Goal: Task Accomplishment & Management: Manage account settings

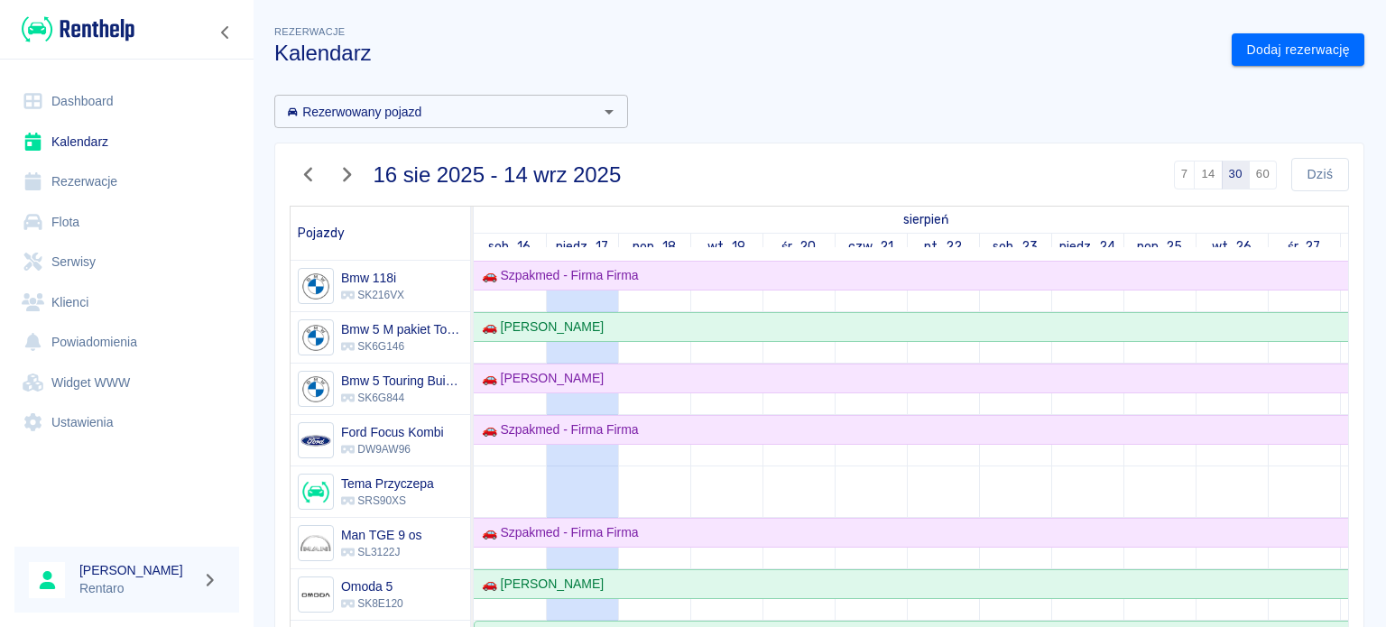
scroll to position [1152, 0]
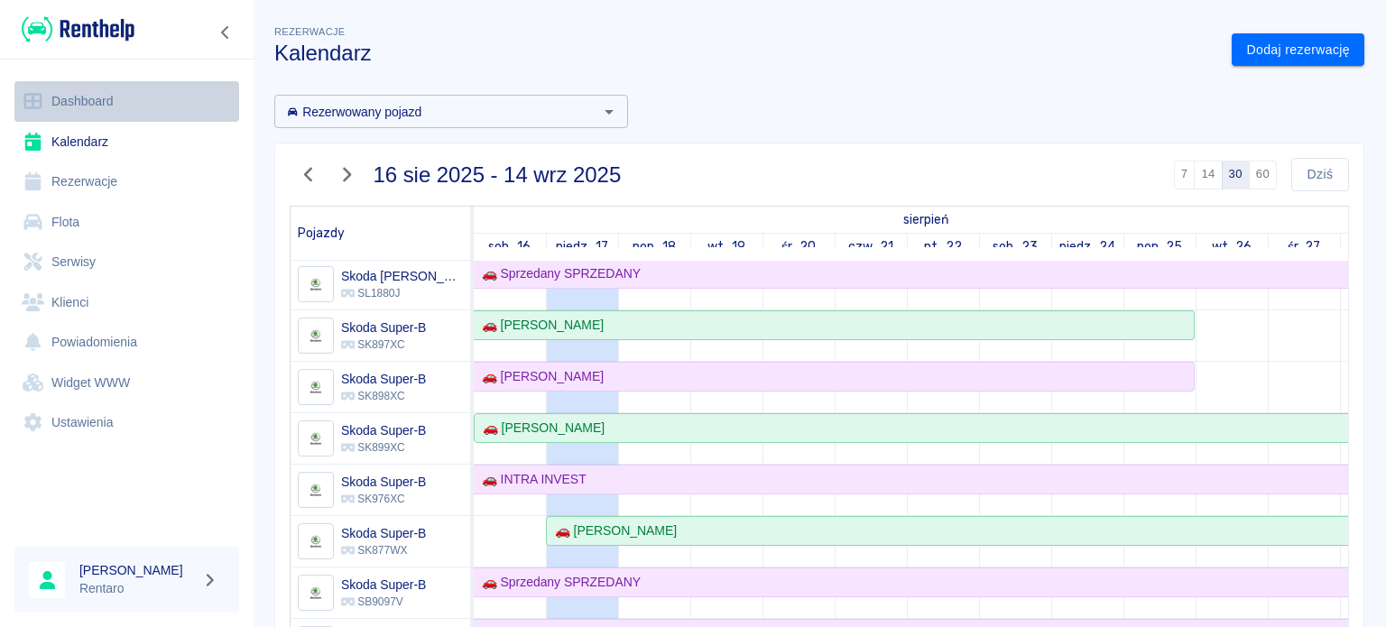
click at [63, 97] on link "Dashboard" at bounding box center [126, 101] width 225 height 41
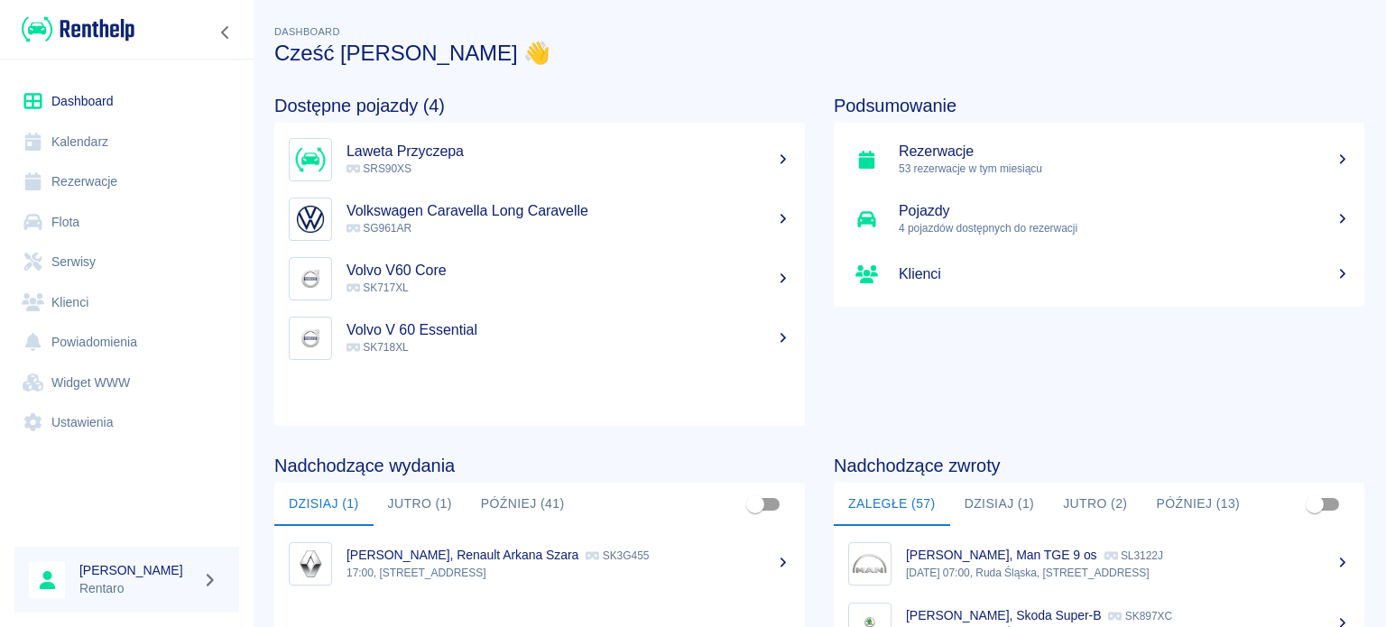
click at [500, 570] on p "17:00, [STREET_ADDRESS]" at bounding box center [569, 573] width 444 height 16
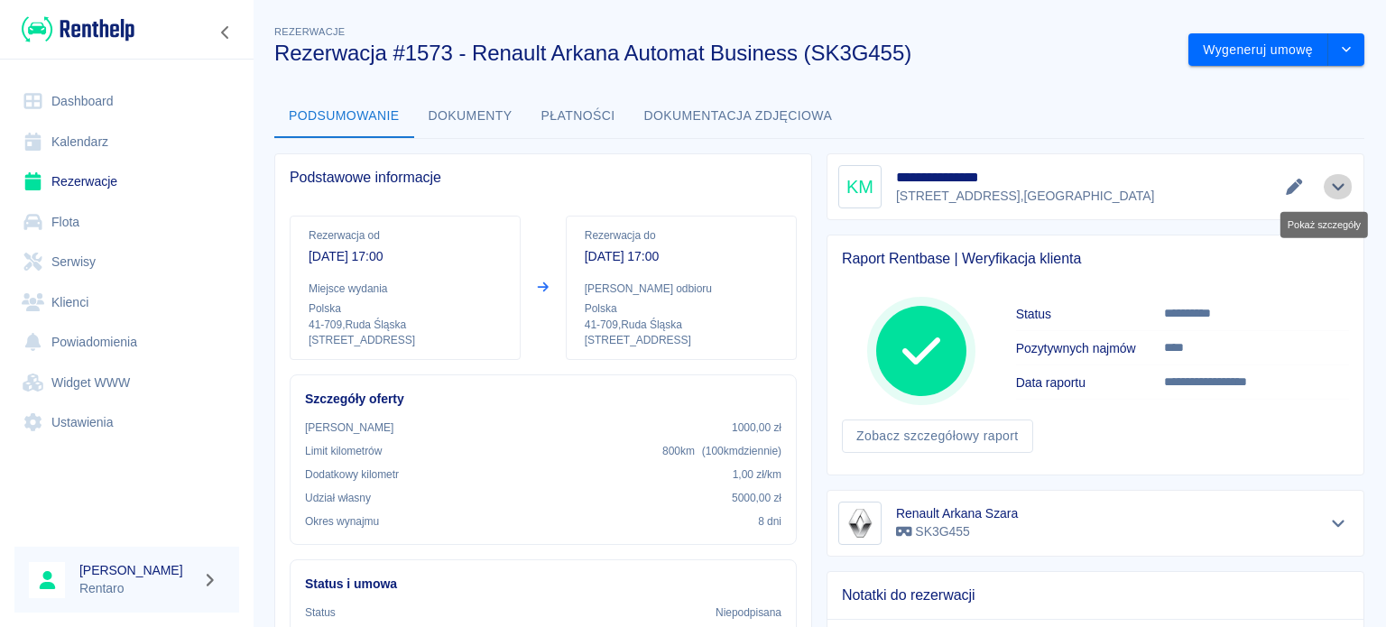
click at [1332, 187] on icon "Pokaż szczegóły" at bounding box center [1338, 187] width 13 height 7
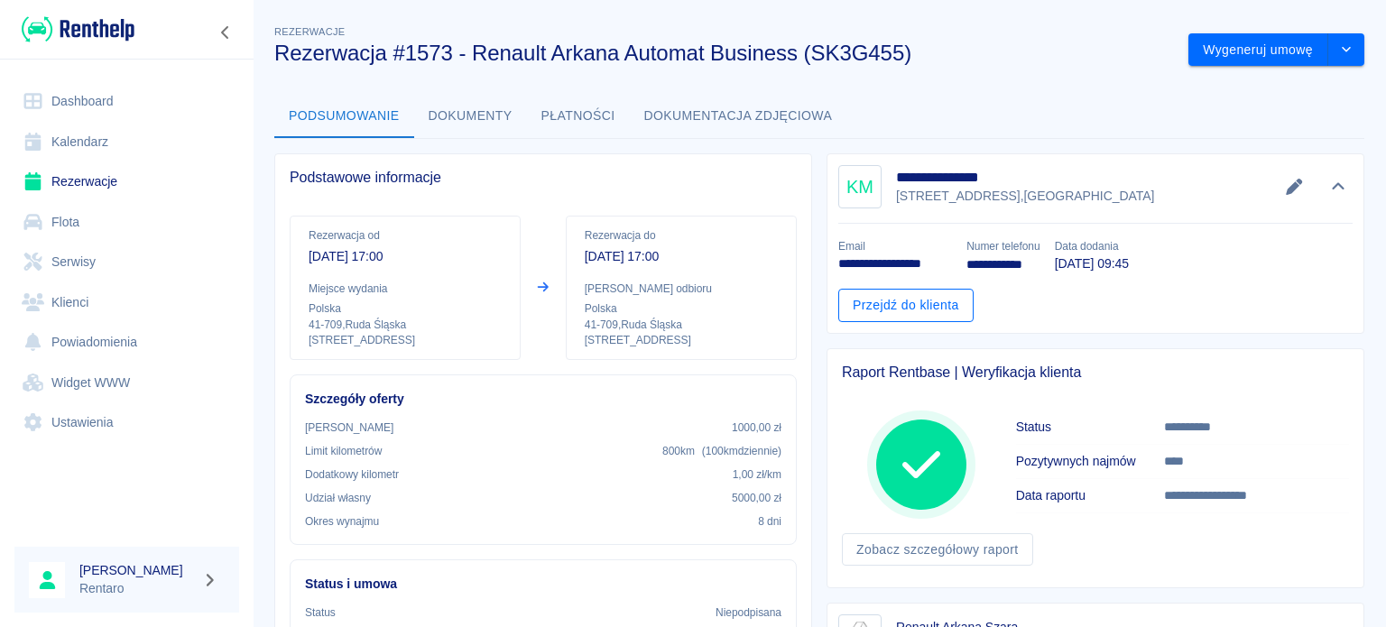
click at [879, 307] on link "Przejdź do klienta" at bounding box center [905, 305] width 135 height 33
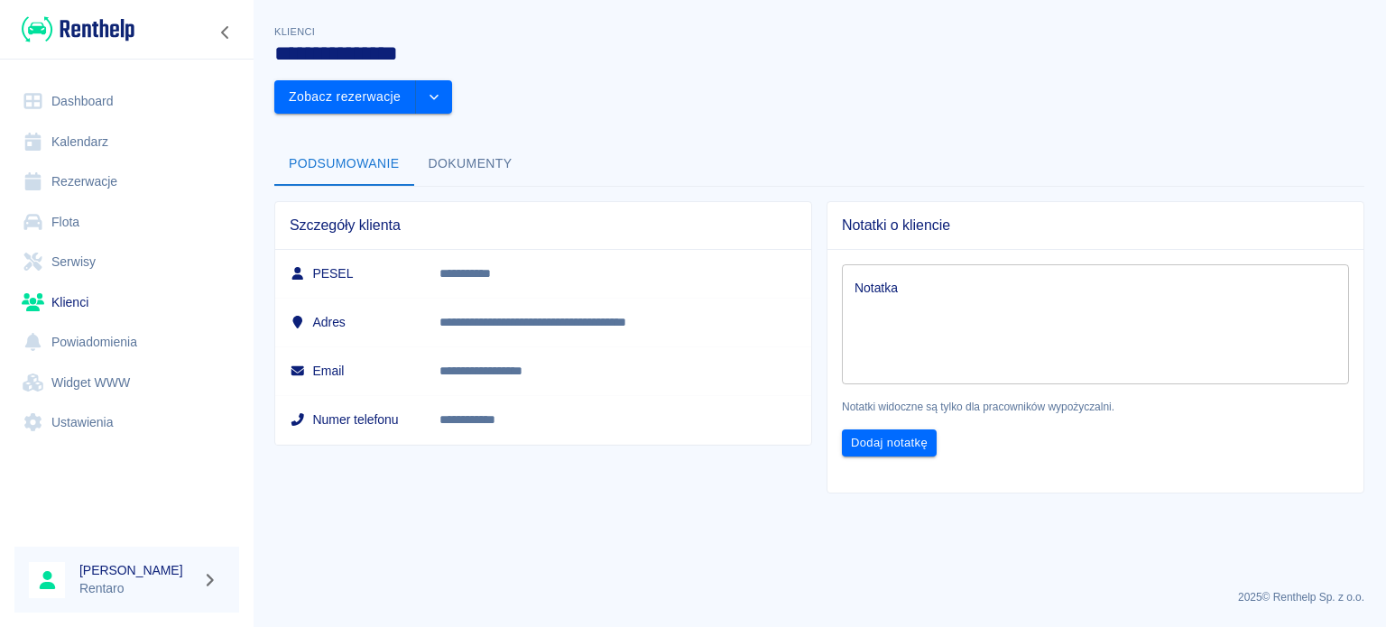
click at [454, 143] on button "Dokumenty" at bounding box center [470, 164] width 113 height 43
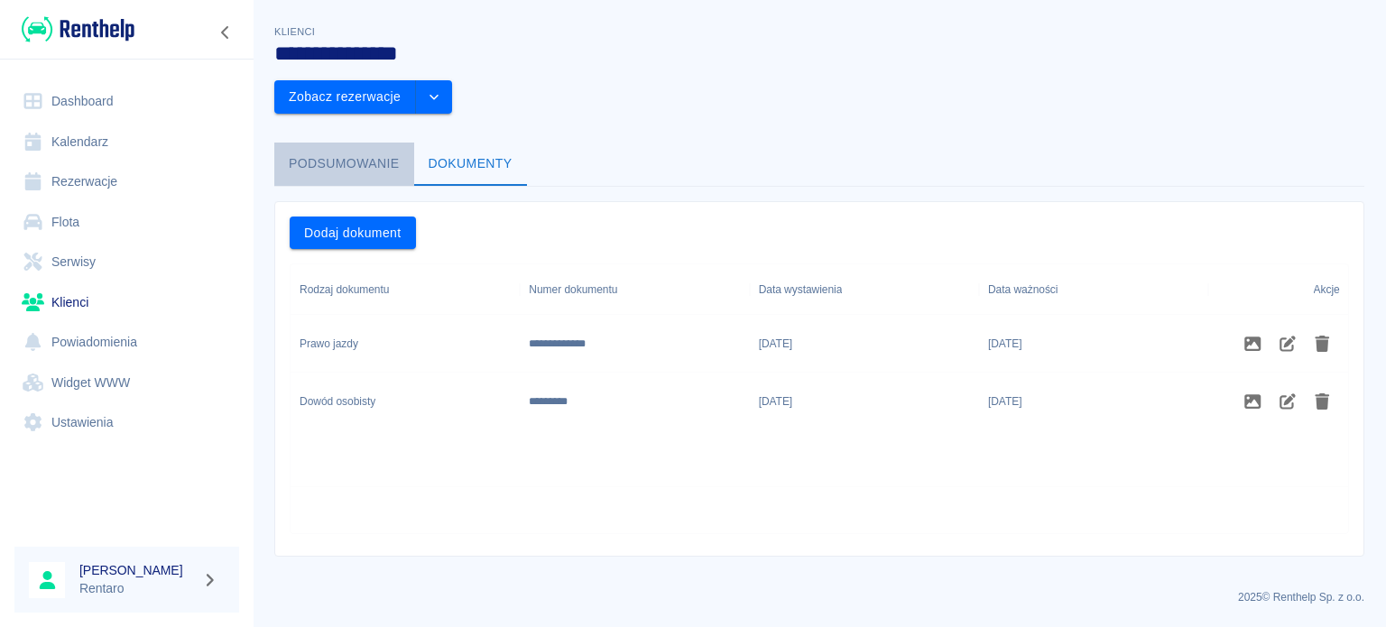
click at [329, 143] on button "Podsumowanie" at bounding box center [344, 164] width 140 height 43
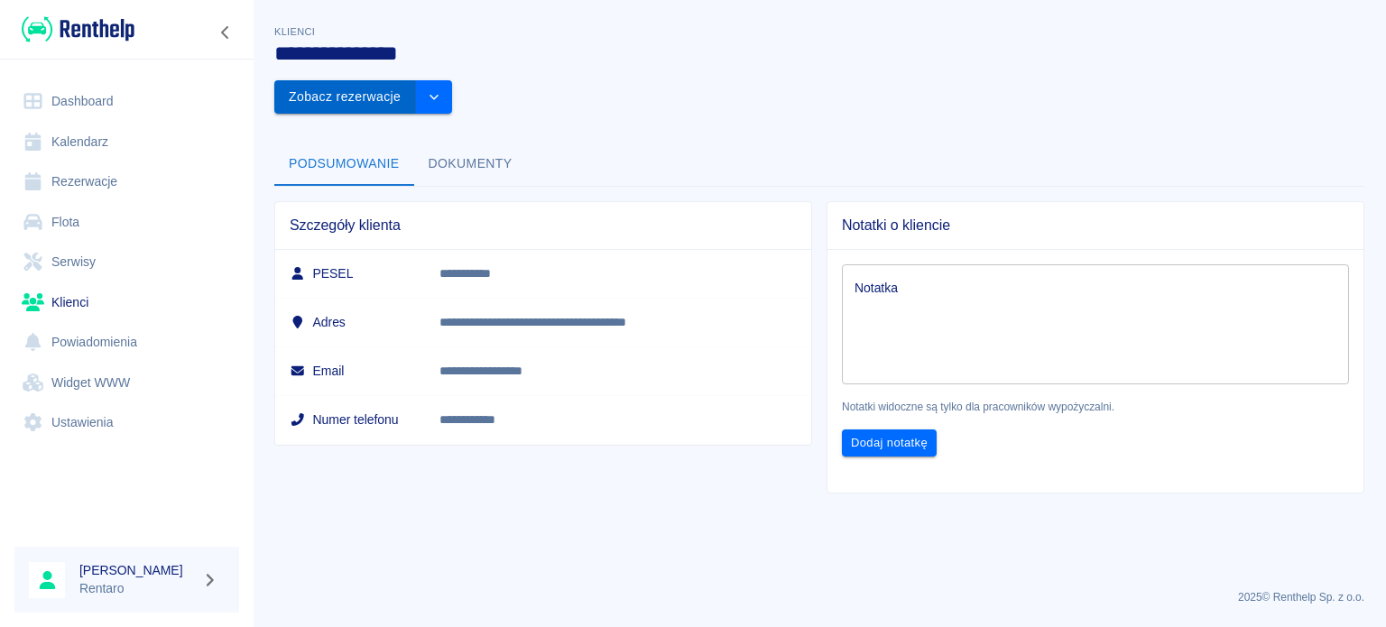
click at [416, 80] on button "Zobacz rezerwacje" at bounding box center [345, 96] width 142 height 33
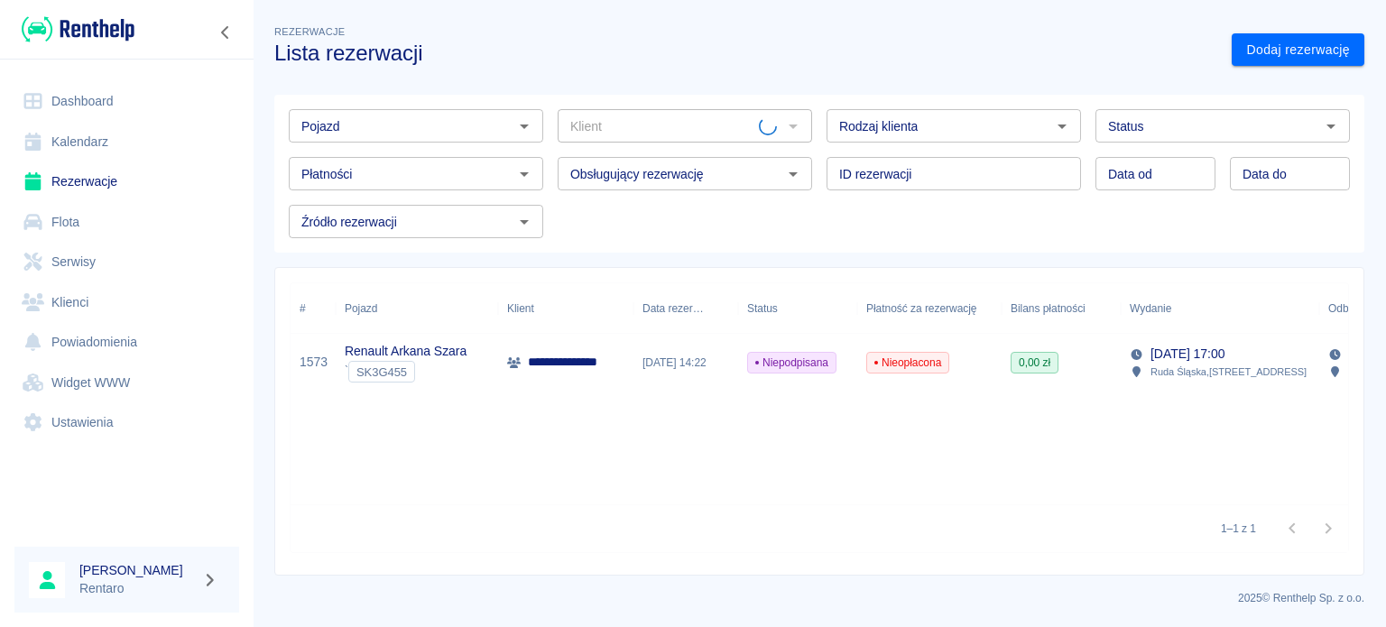
type input "[PERSON_NAME] ([PHONE_NUMBER])"
click at [635, 362] on div "[DATE] 14:22" at bounding box center [686, 363] width 105 height 58
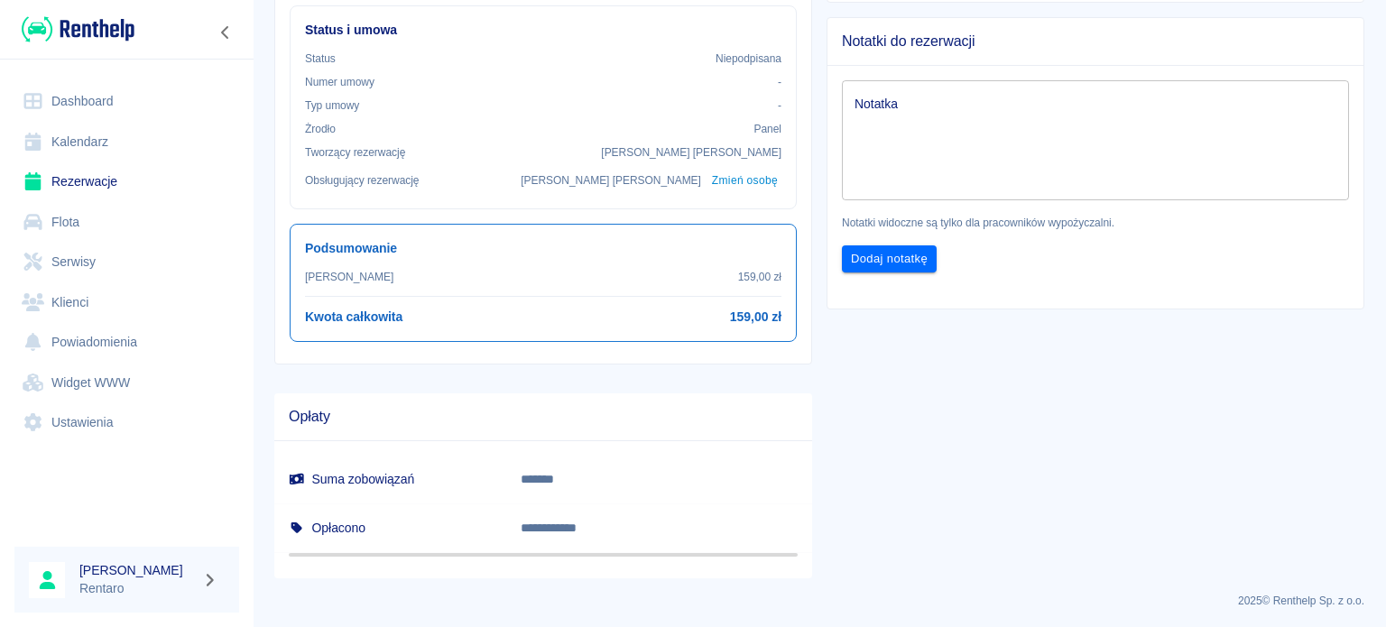
scroll to position [193, 0]
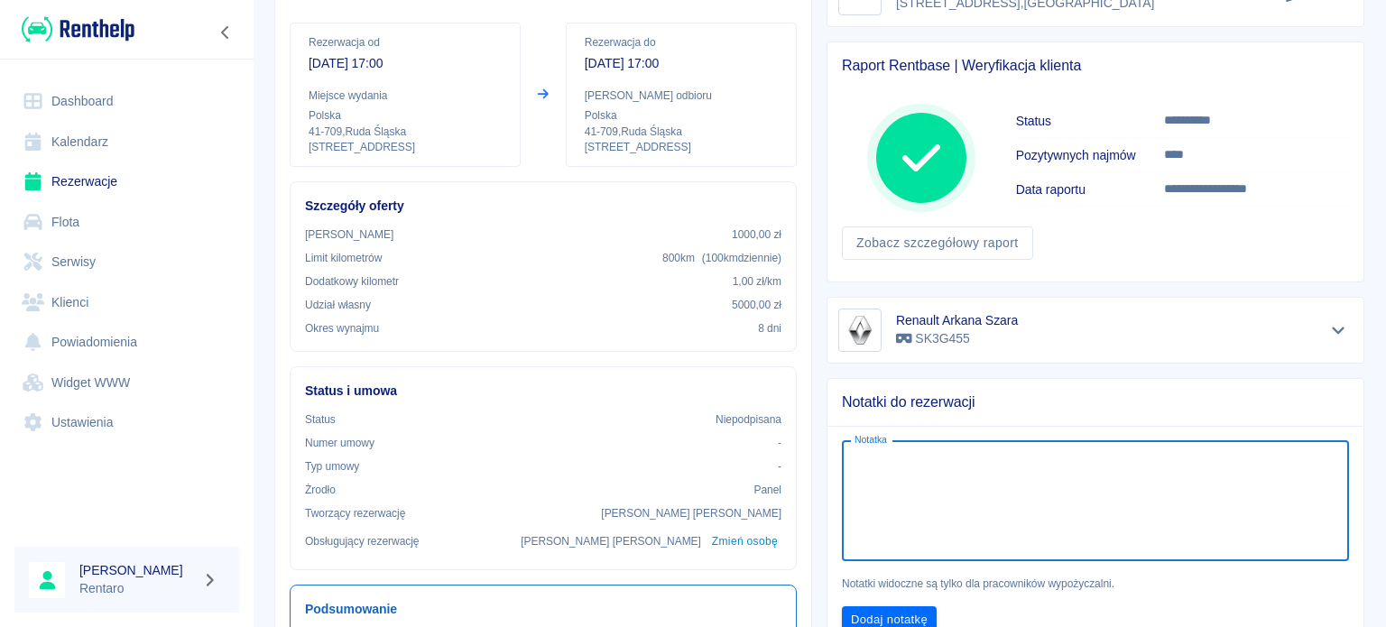
click at [1039, 476] on textarea "Notatka" at bounding box center [1096, 501] width 482 height 90
click at [1329, 334] on icon "Pokaż szczegóły" at bounding box center [1339, 330] width 21 height 16
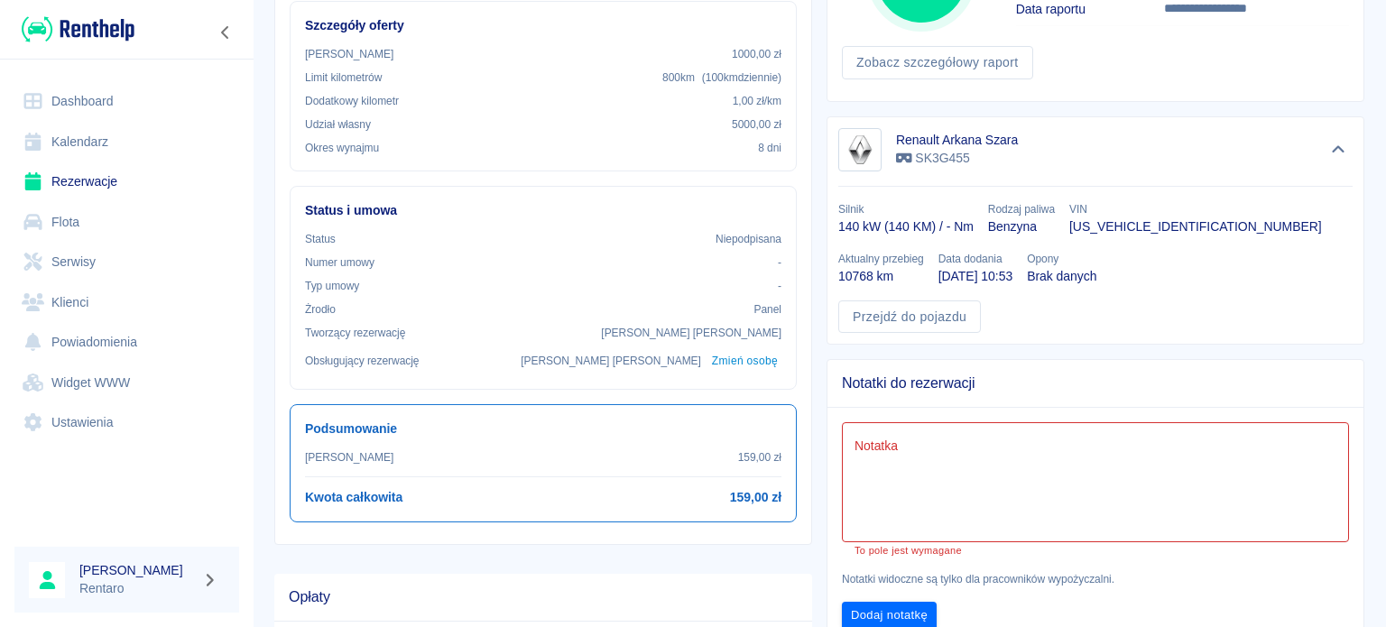
scroll to position [0, 0]
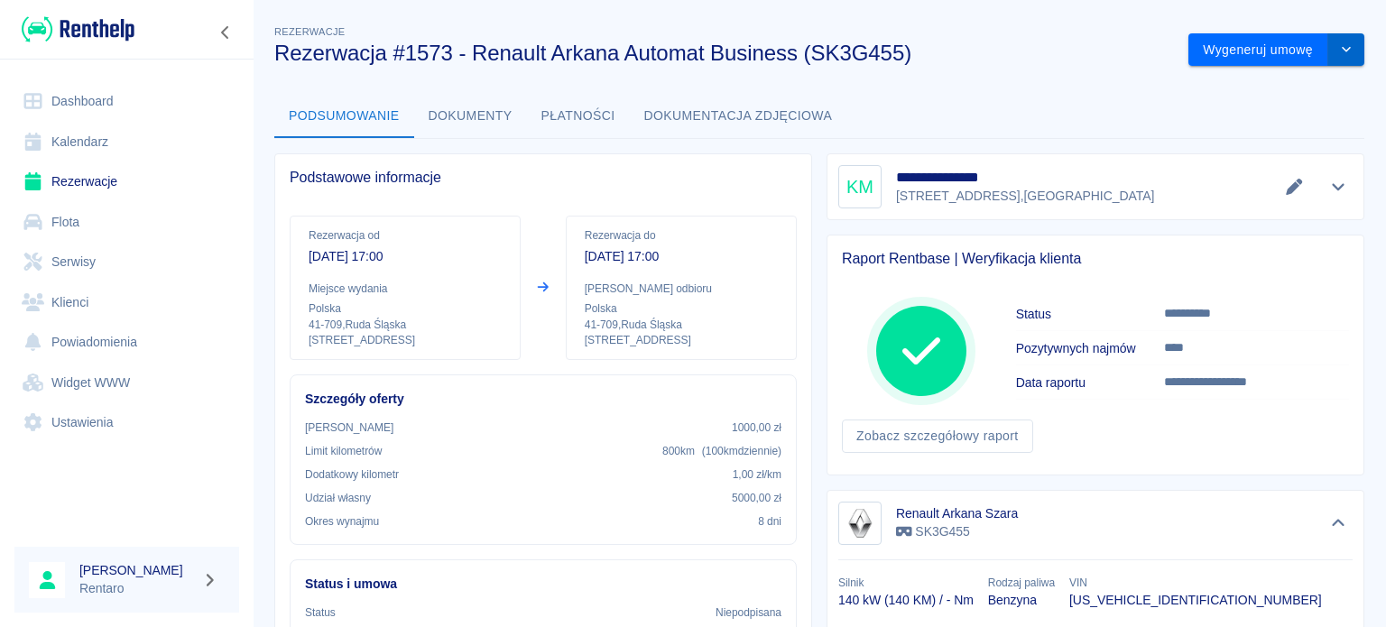
click at [1329, 56] on button "drop-down" at bounding box center [1347, 49] width 36 height 33
click at [1291, 93] on li "Modyfikuj rezerwację" at bounding box center [1263, 88] width 146 height 30
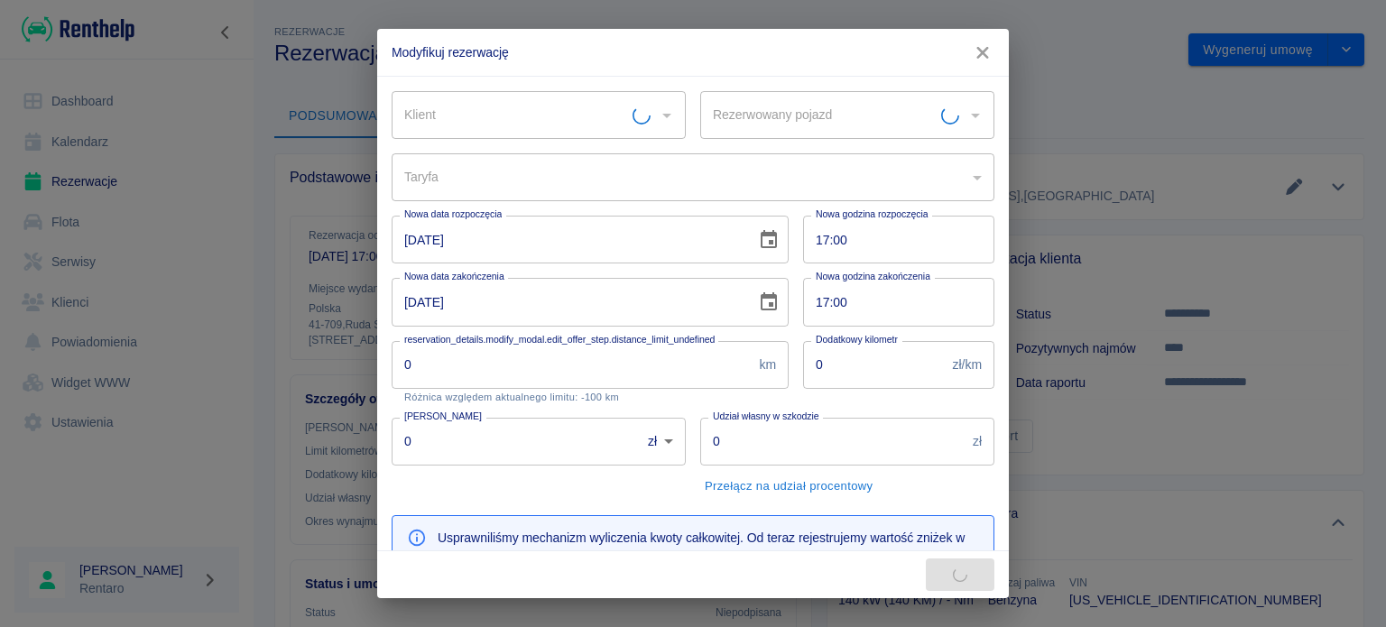
type input "[PERSON_NAME]"
type input "Renault Arkana Szara - SK3G455"
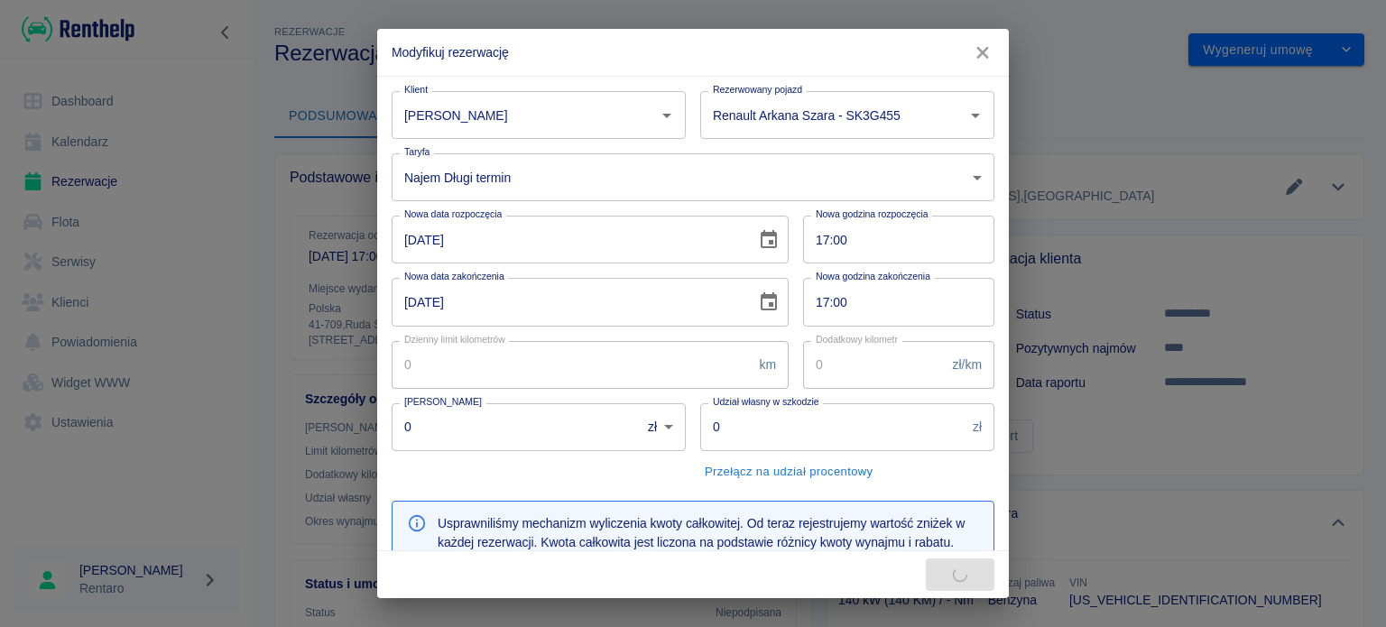
type input "100"
type input "1"
type input "1000"
type input "5000"
type input "159"
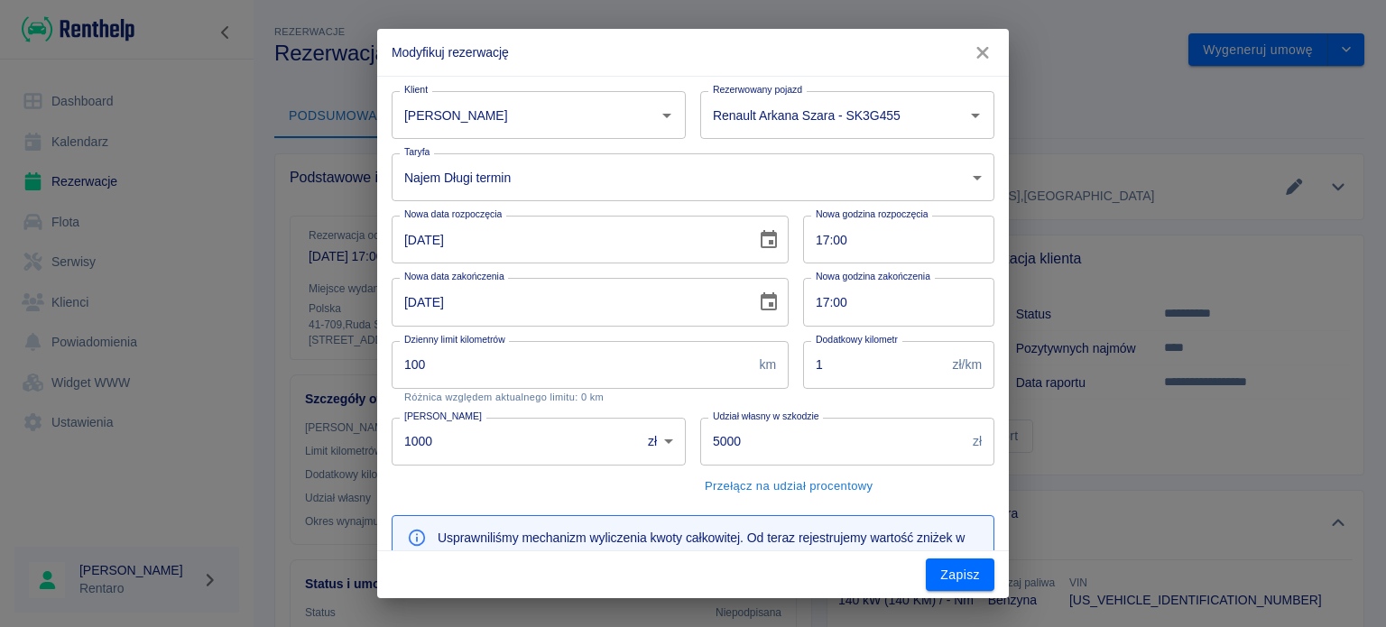
drag, startPoint x: 70, startPoint y: 446, endPoint x: 23, endPoint y: 443, distance: 47.0
click at [28, 444] on div "Modyfikuj rezerwację Klient [PERSON_NAME] Rezerwowany pojazd Renault Arkana Sza…" at bounding box center [693, 313] width 1386 height 627
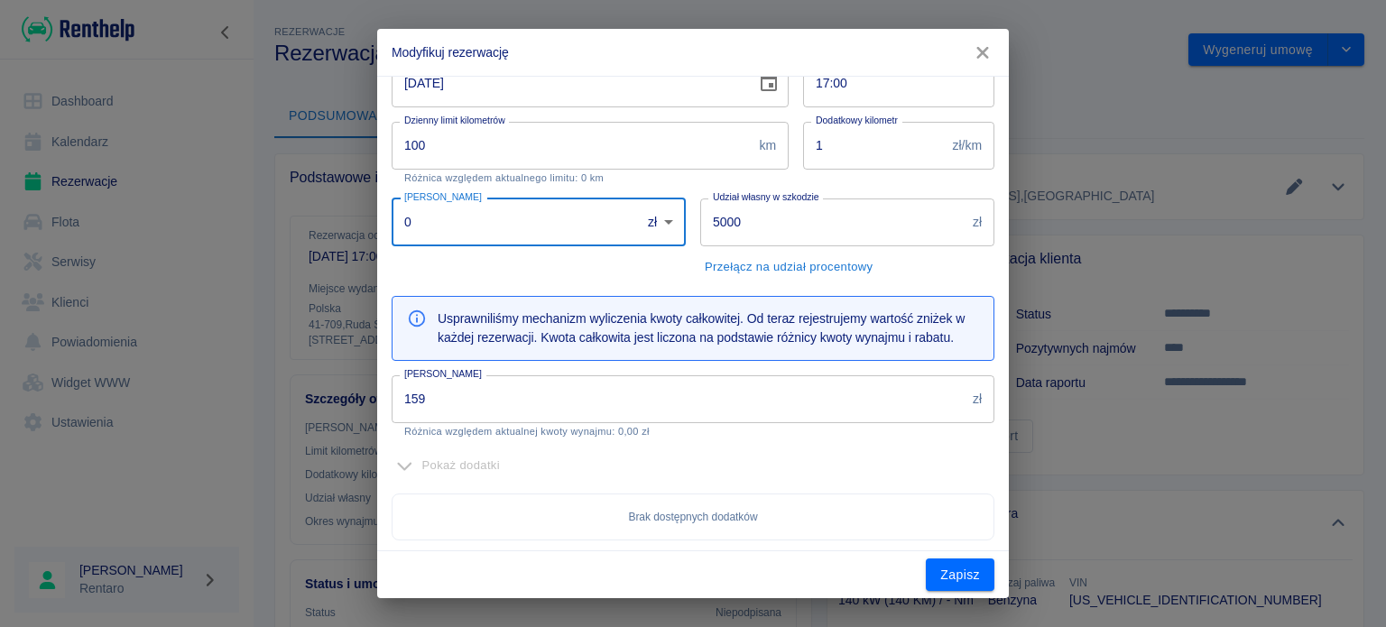
scroll to position [361, 0]
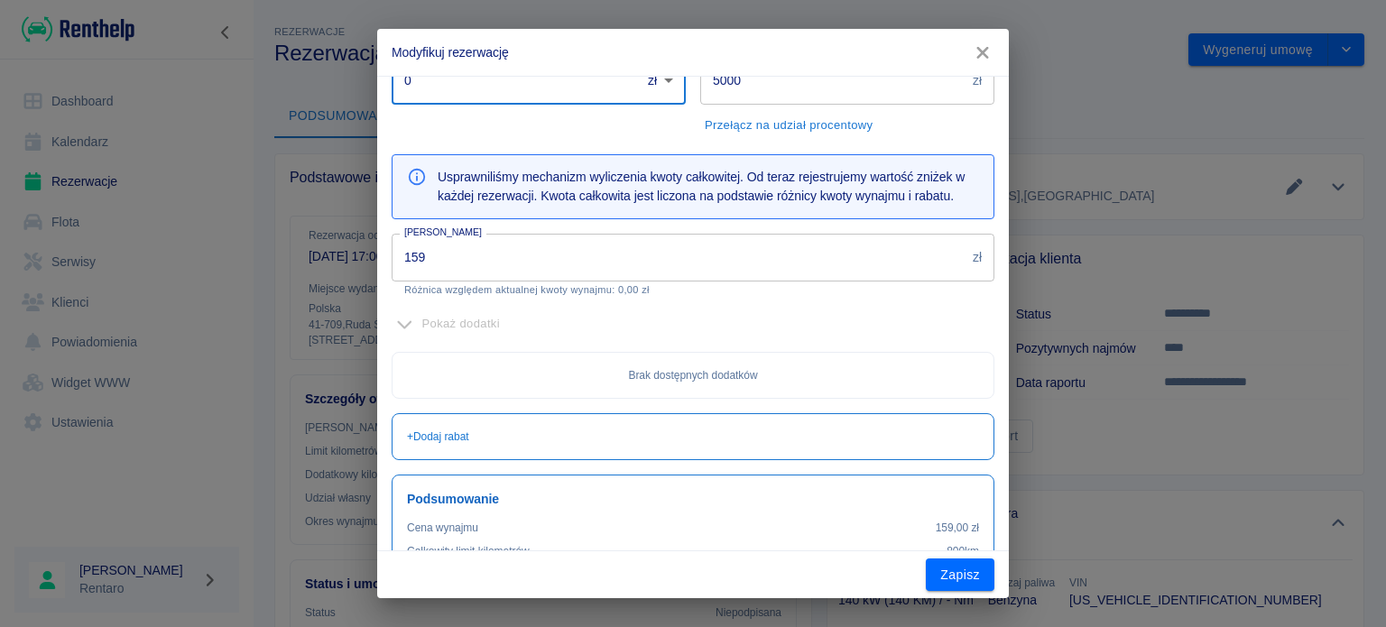
type input "0"
click at [505, 255] on input "159" at bounding box center [679, 258] width 574 height 48
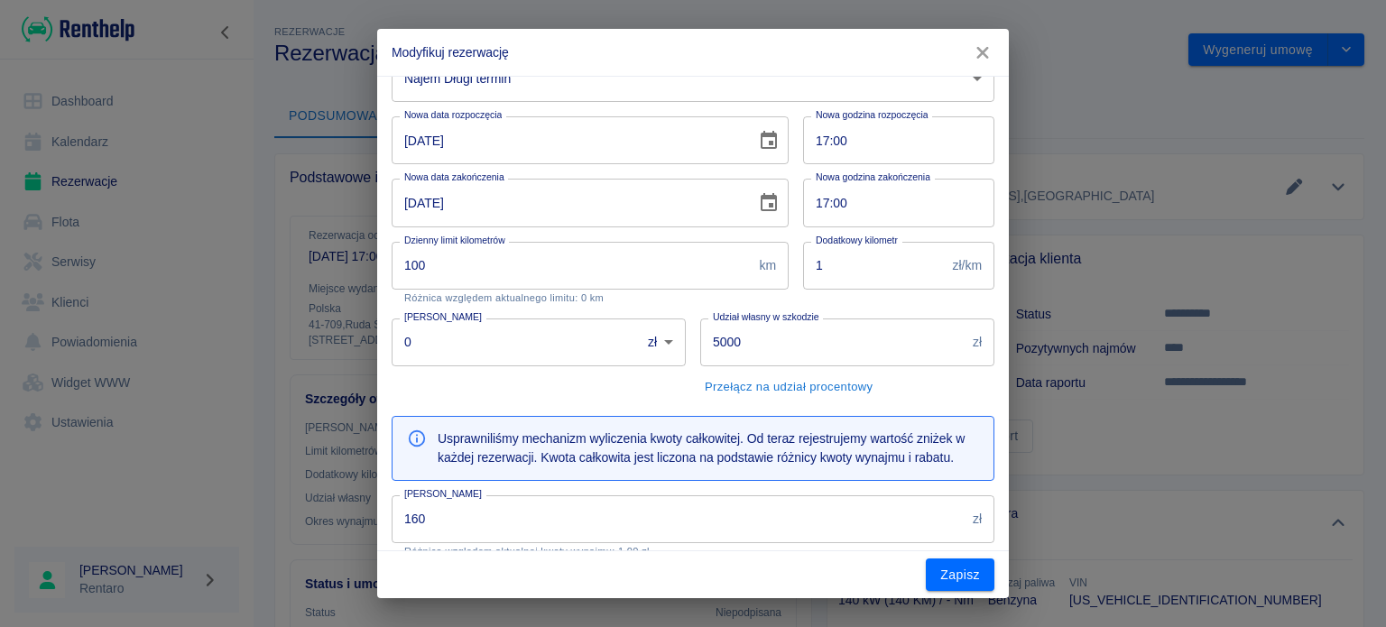
scroll to position [181, 0]
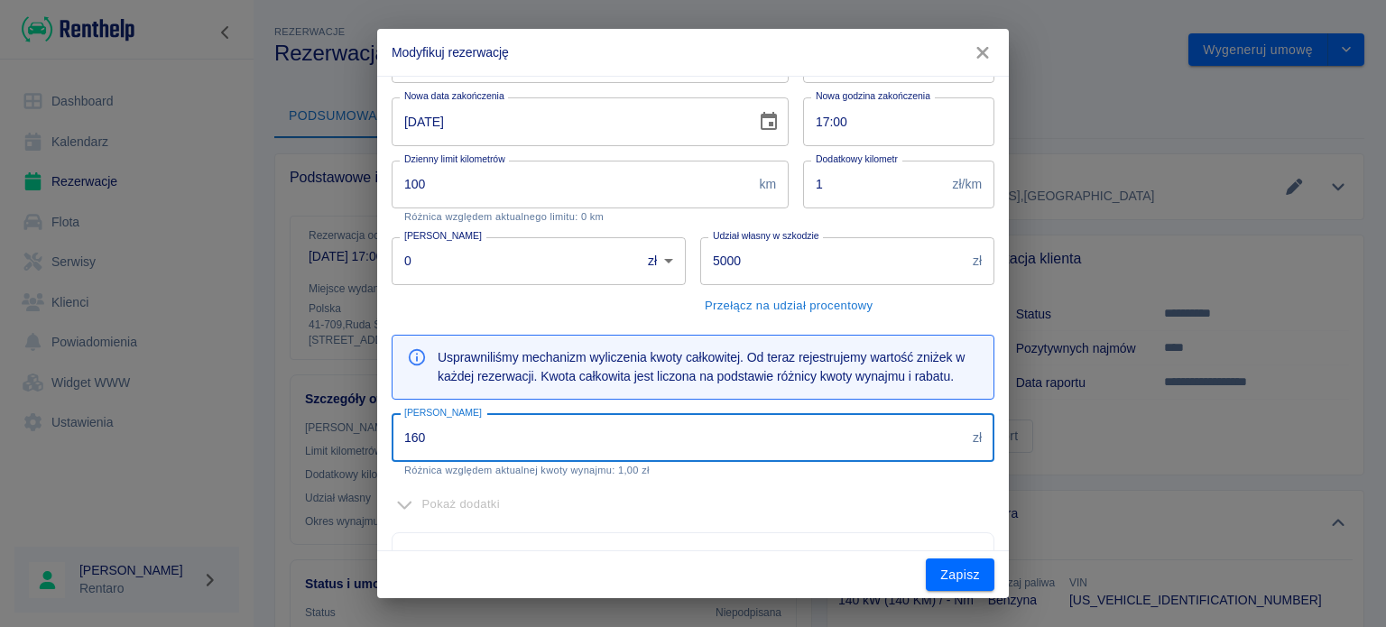
drag, startPoint x: 518, startPoint y: 446, endPoint x: 0, endPoint y: 421, distance: 518.6
click at [0, 421] on div "Modyfikuj rezerwację Klient [PERSON_NAME] Rezerwowany pojazd Renault Arkana Sza…" at bounding box center [693, 313] width 1386 height 627
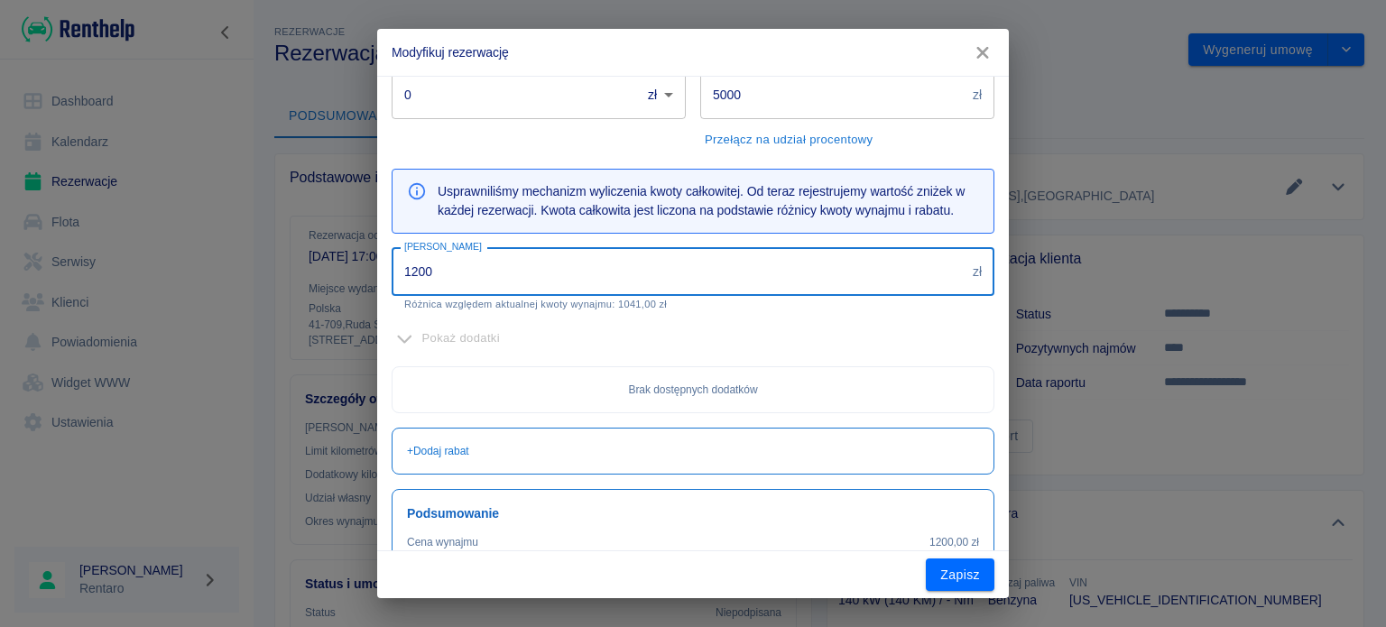
scroll to position [440, 0]
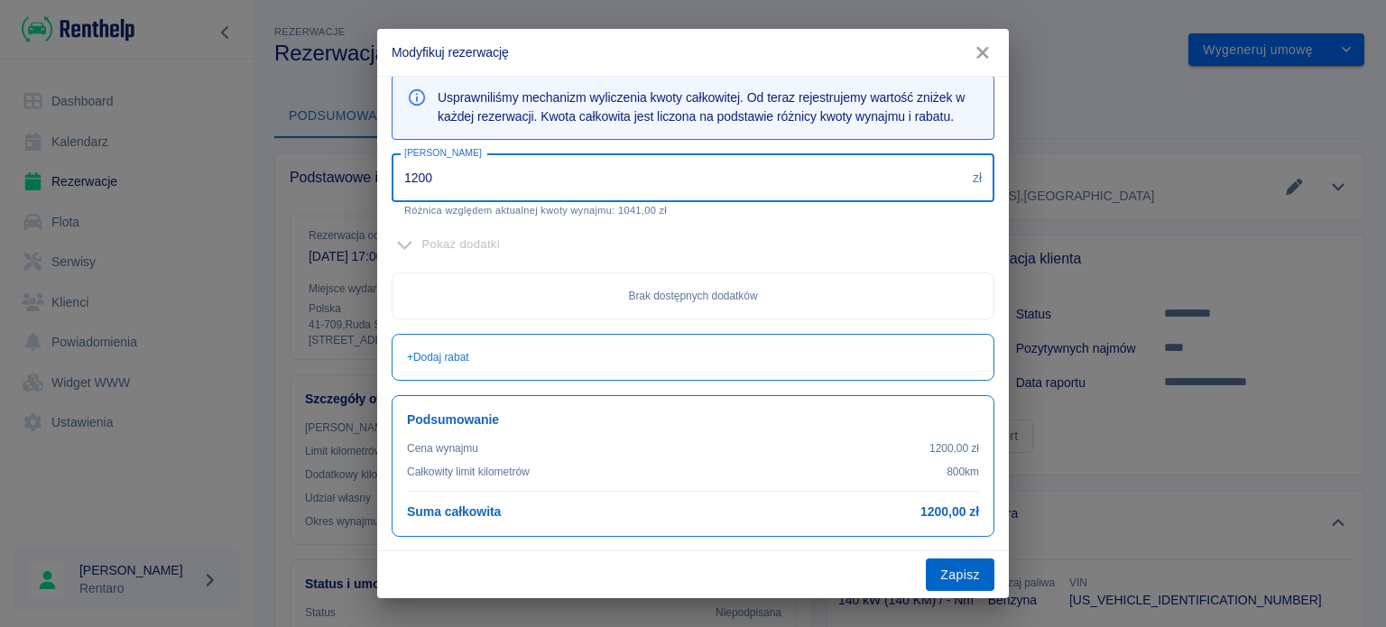
type input "1200"
click at [963, 576] on button "Zapisz" at bounding box center [960, 575] width 69 height 33
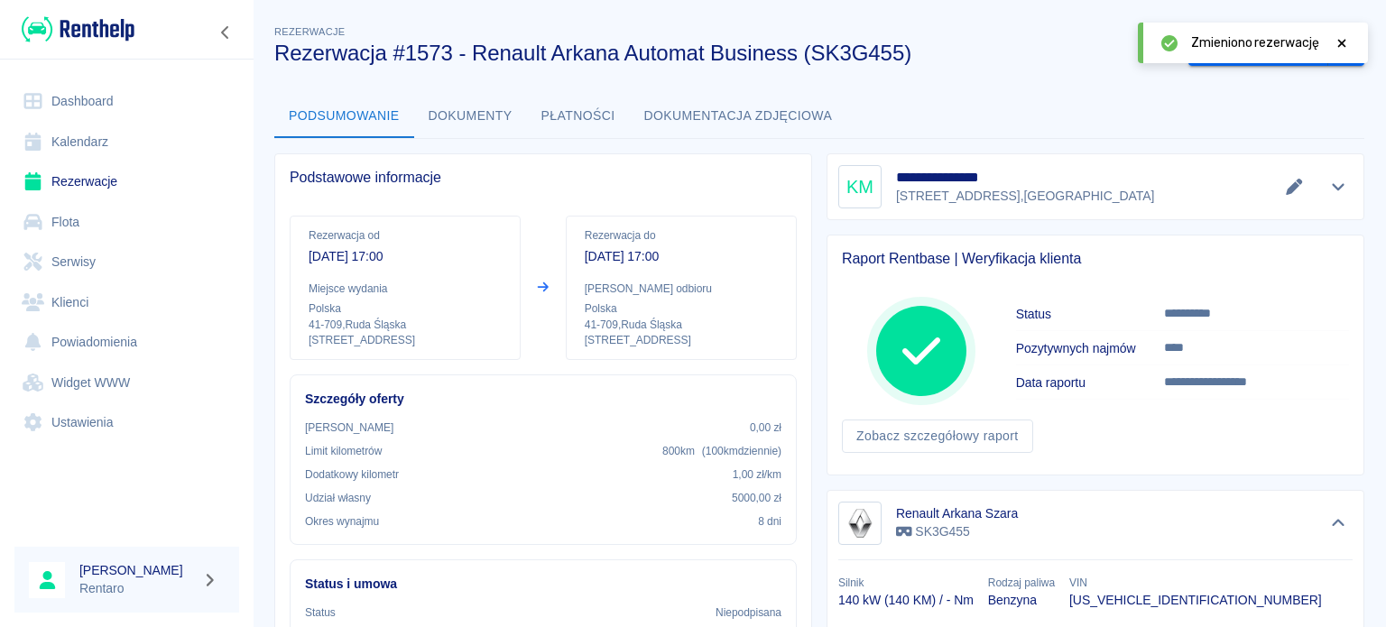
click at [1342, 37] on icon at bounding box center [1342, 43] width 16 height 13
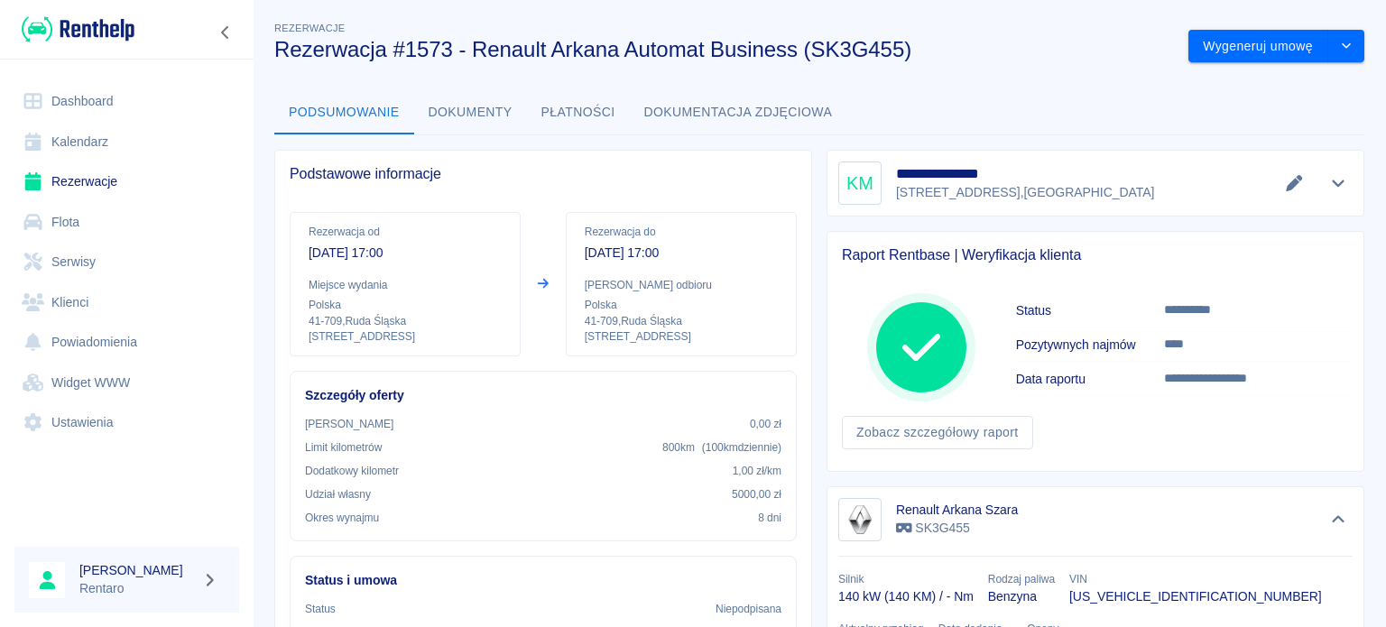
scroll to position [0, 0]
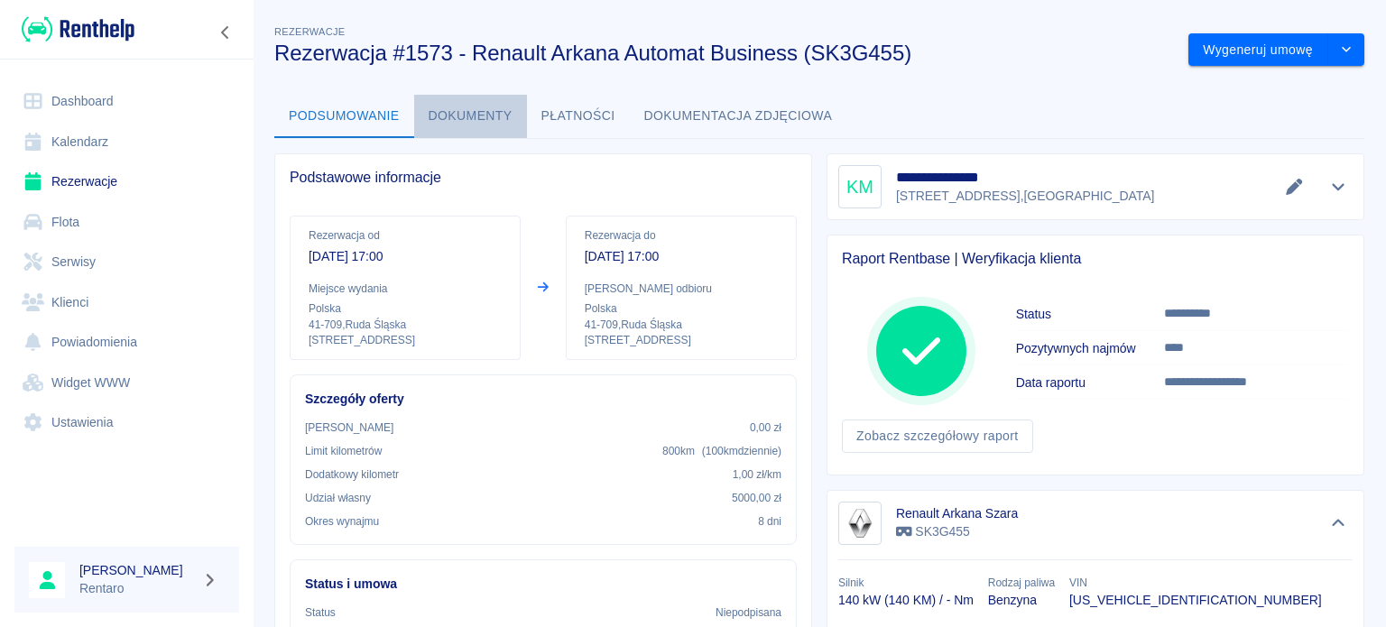
click at [476, 120] on button "Dokumenty" at bounding box center [470, 116] width 113 height 43
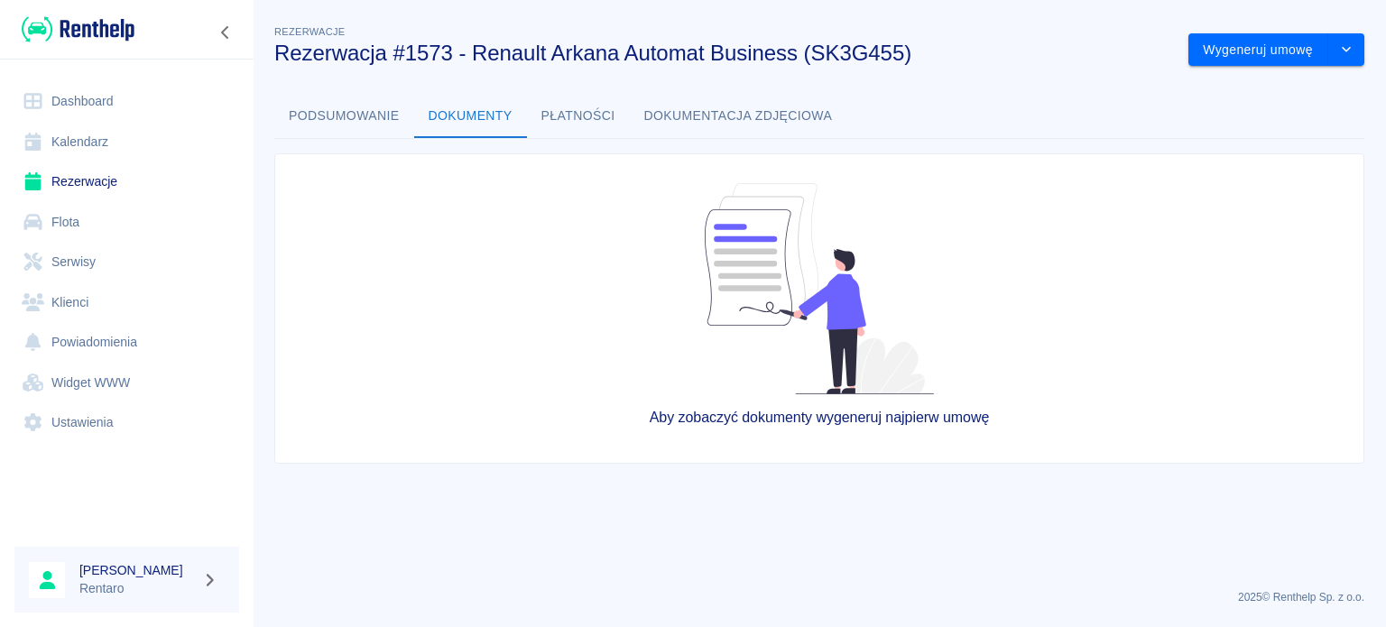
click at [349, 116] on button "Podsumowanie" at bounding box center [344, 116] width 140 height 43
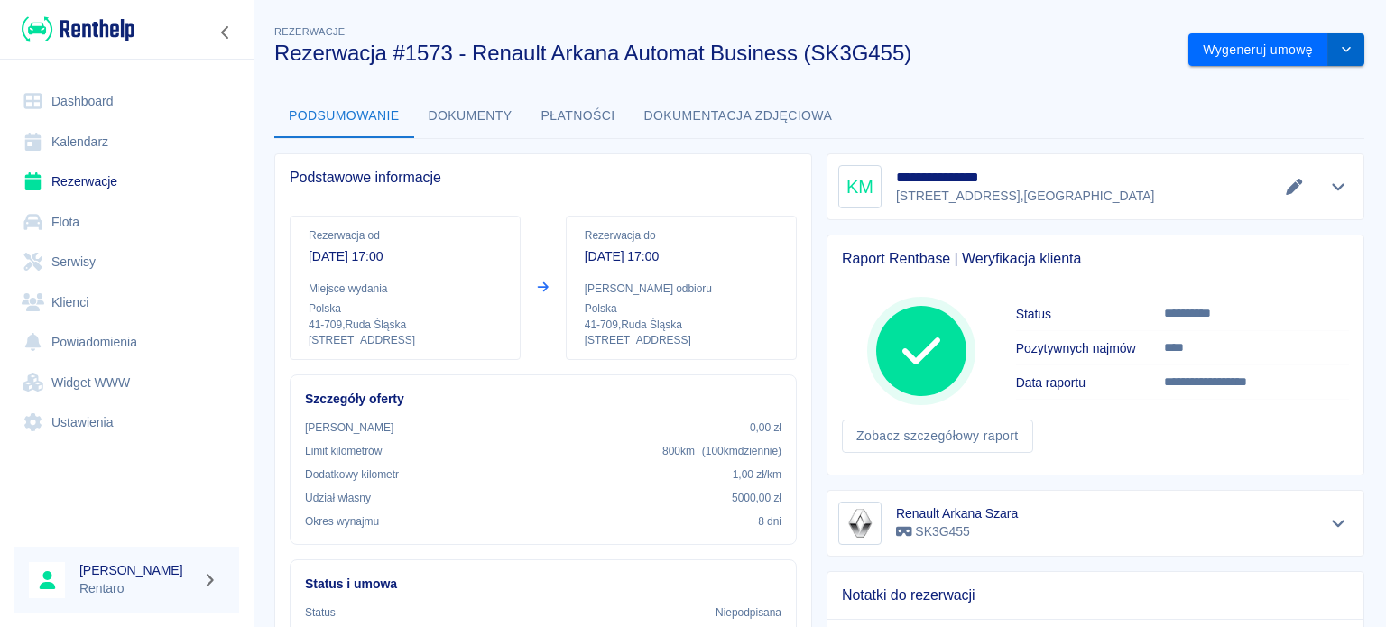
click at [1339, 46] on icon "drop-down" at bounding box center [1346, 49] width 14 height 12
click at [1310, 87] on li "Modyfikuj rezerwację" at bounding box center [1263, 88] width 146 height 30
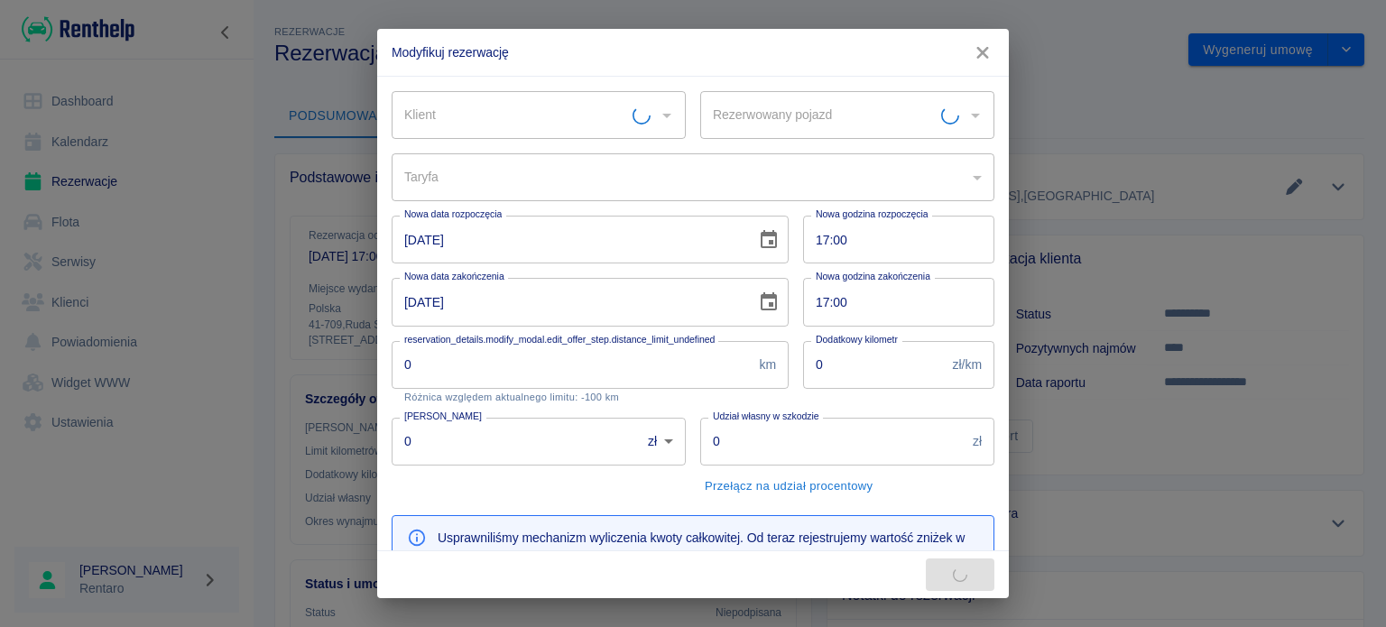
type input "Renault Arkana Szara - SK3G455"
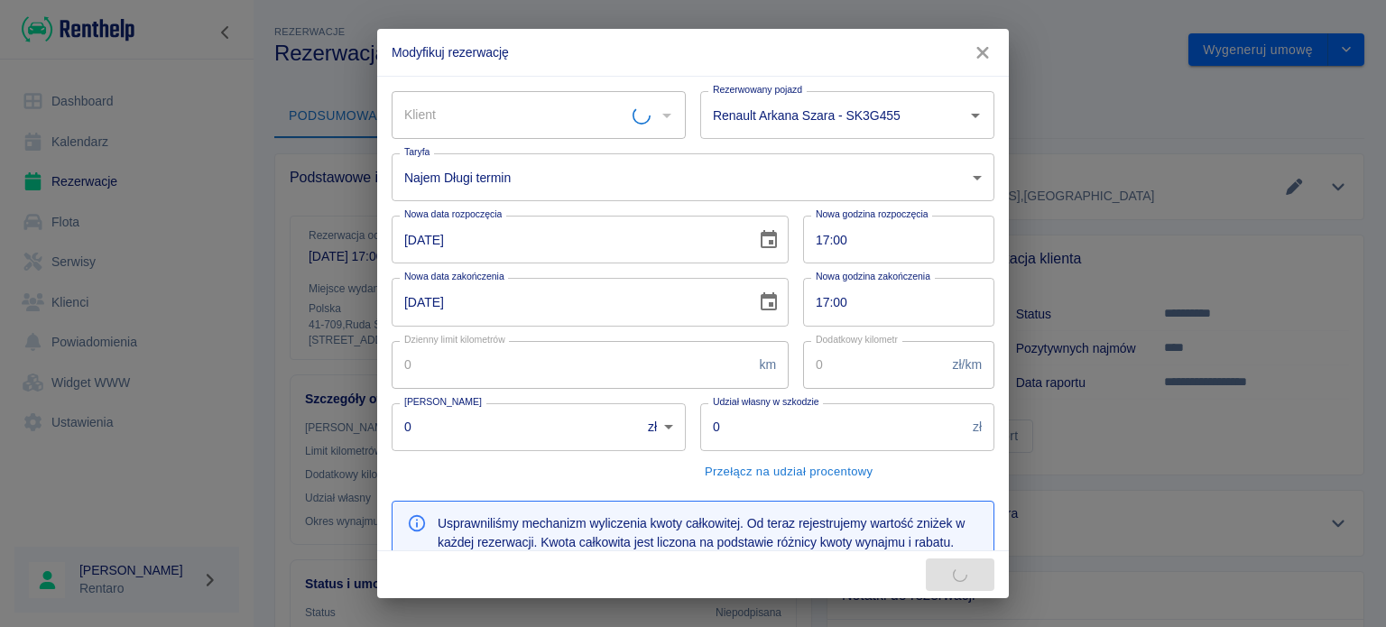
type input "[PERSON_NAME]"
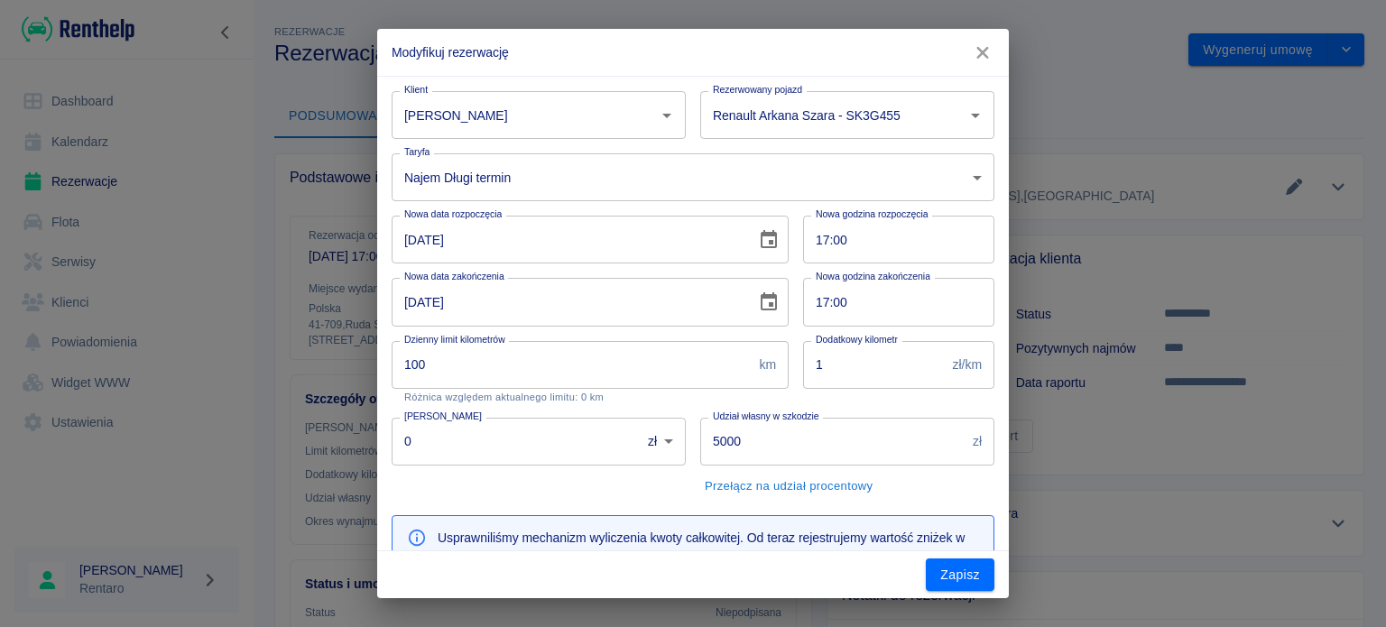
type input "100"
type input "1"
type input "5000"
type input "159"
drag, startPoint x: 63, startPoint y: 308, endPoint x: 47, endPoint y: 310, distance: 16.5
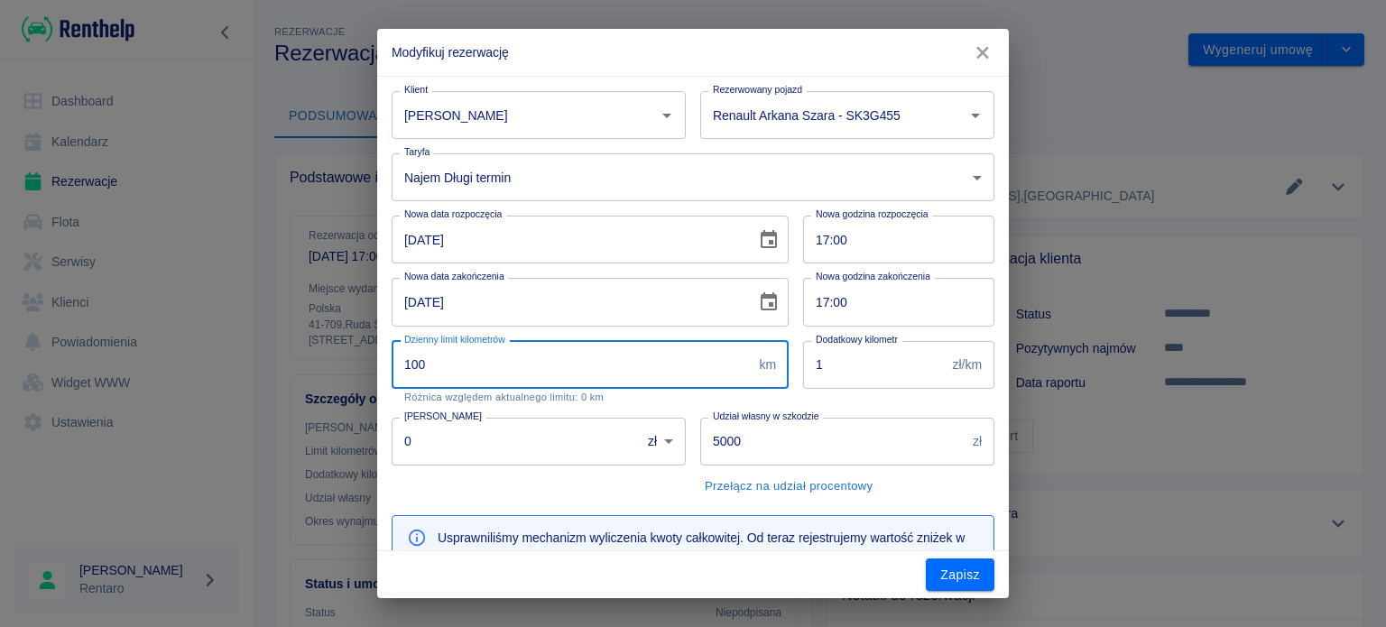
click at [50, 308] on div "Modyfikuj rezerwację Klient [PERSON_NAME] Rezerwowany pojazd Renault Arkana Sza…" at bounding box center [693, 313] width 1386 height 627
type input "300"
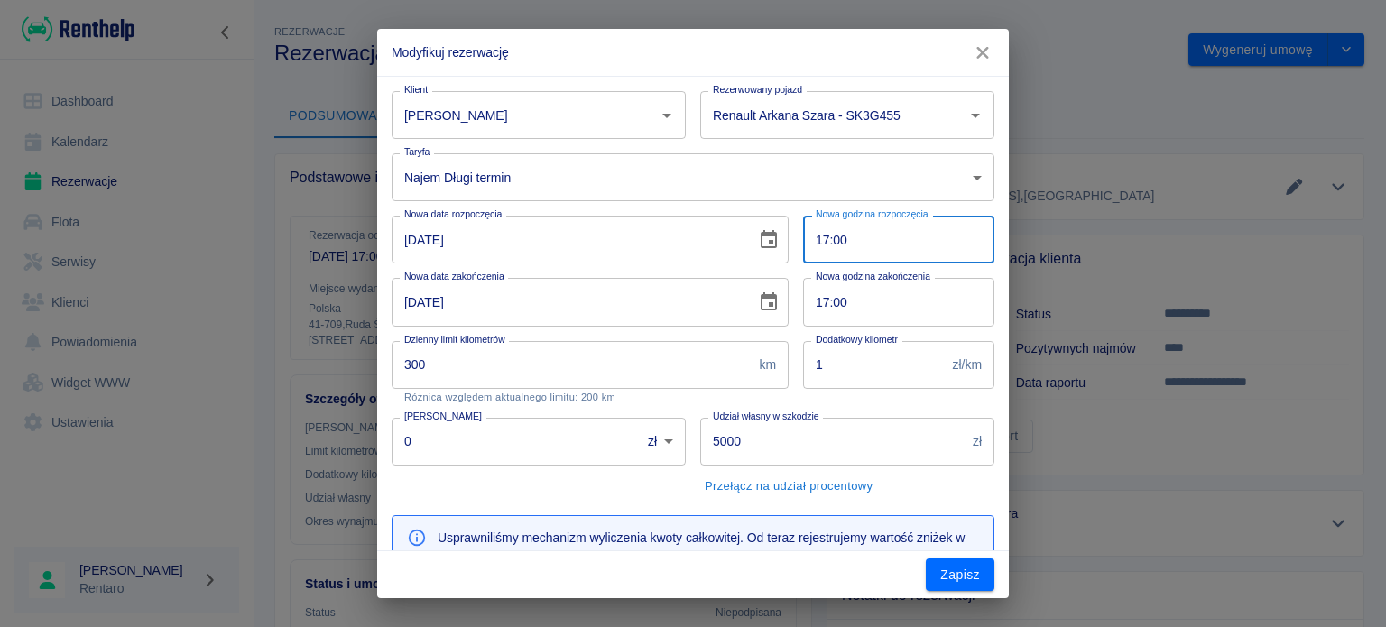
click at [833, 241] on input "17:00" at bounding box center [892, 240] width 179 height 48
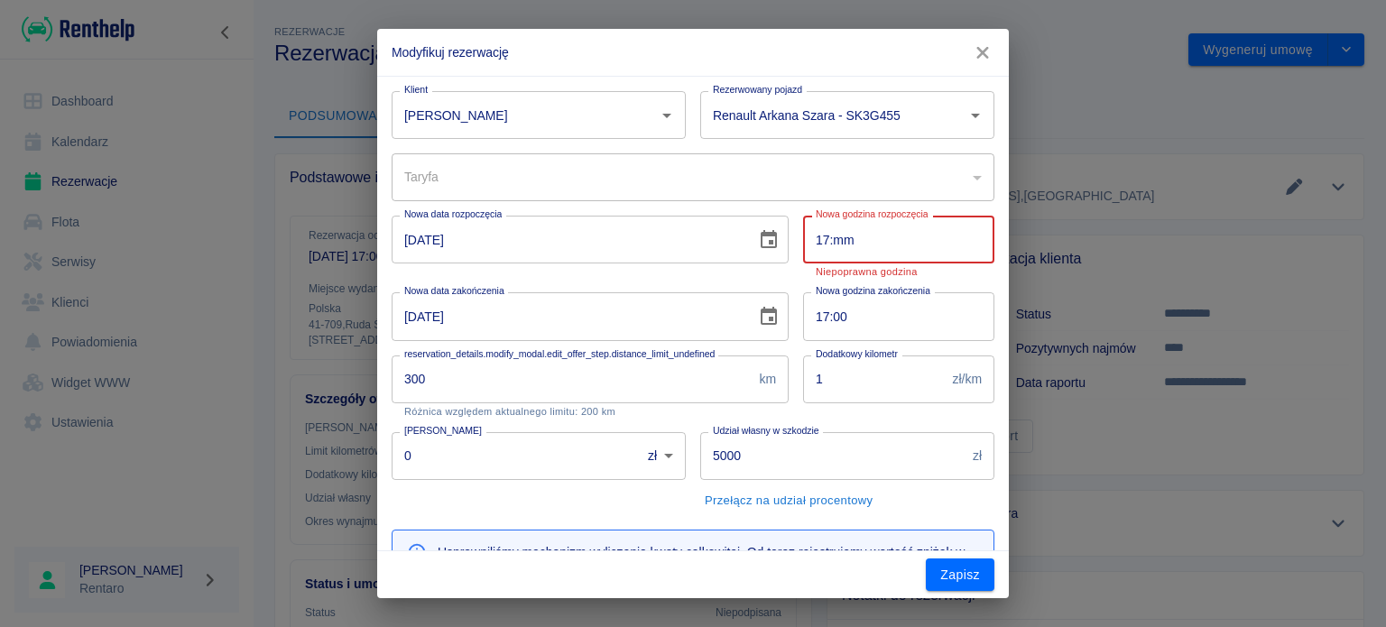
click at [812, 241] on input "17:mm" at bounding box center [892, 240] width 179 height 48
type input "13:mm"
click at [819, 319] on input "17:00" at bounding box center [892, 316] width 179 height 48
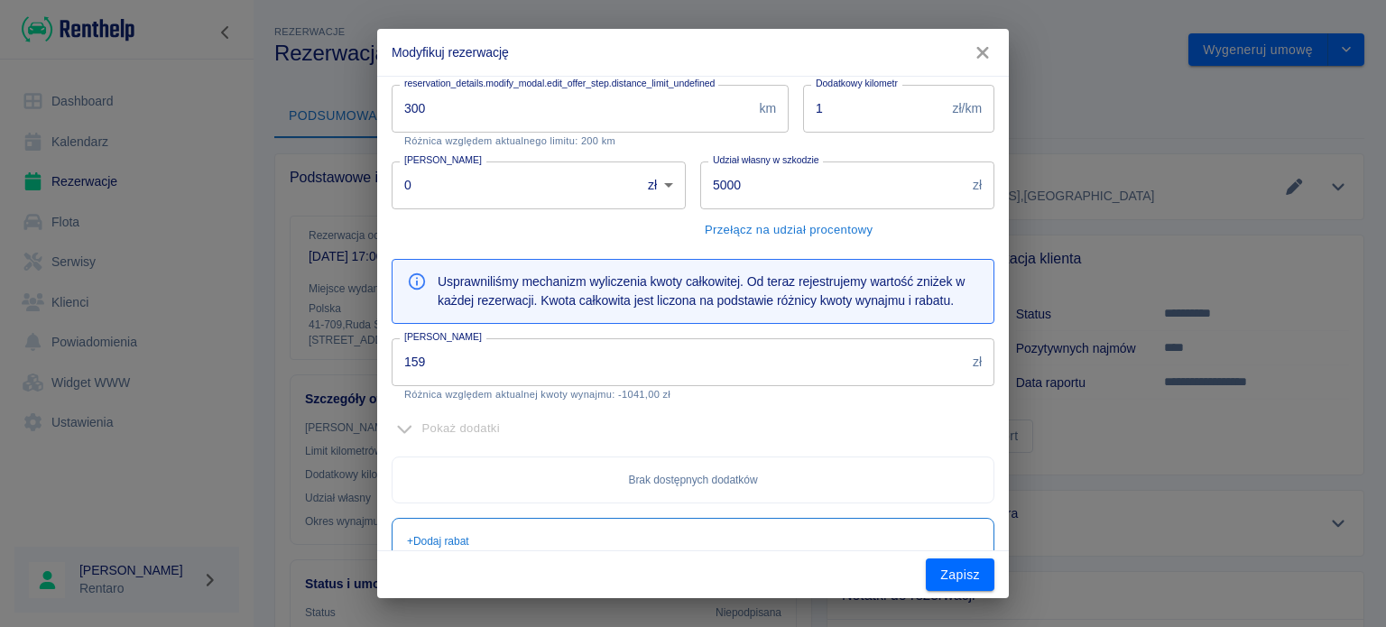
type input "13:00"
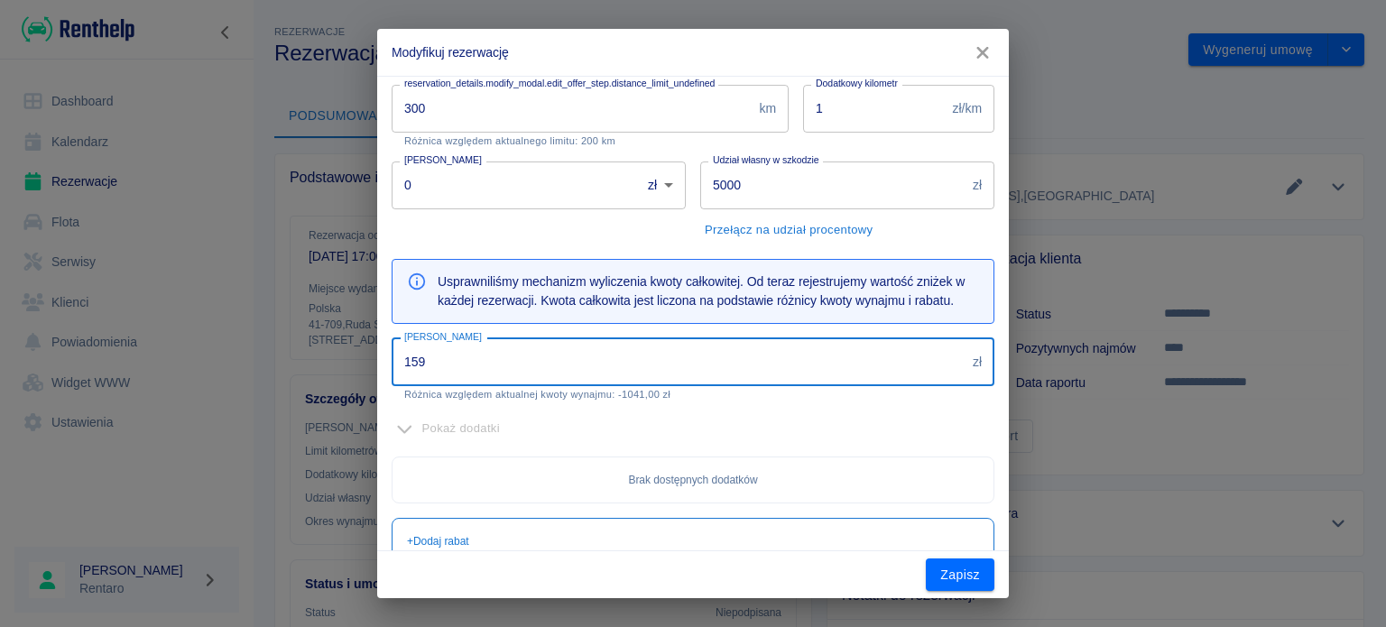
drag, startPoint x: 520, startPoint y: 366, endPoint x: 138, endPoint y: 341, distance: 382.5
click at [138, 341] on div "Modyfikuj rezerwację Klient [PERSON_NAME] Rezerwowany pojazd Renault Arkana Sza…" at bounding box center [693, 313] width 1386 height 627
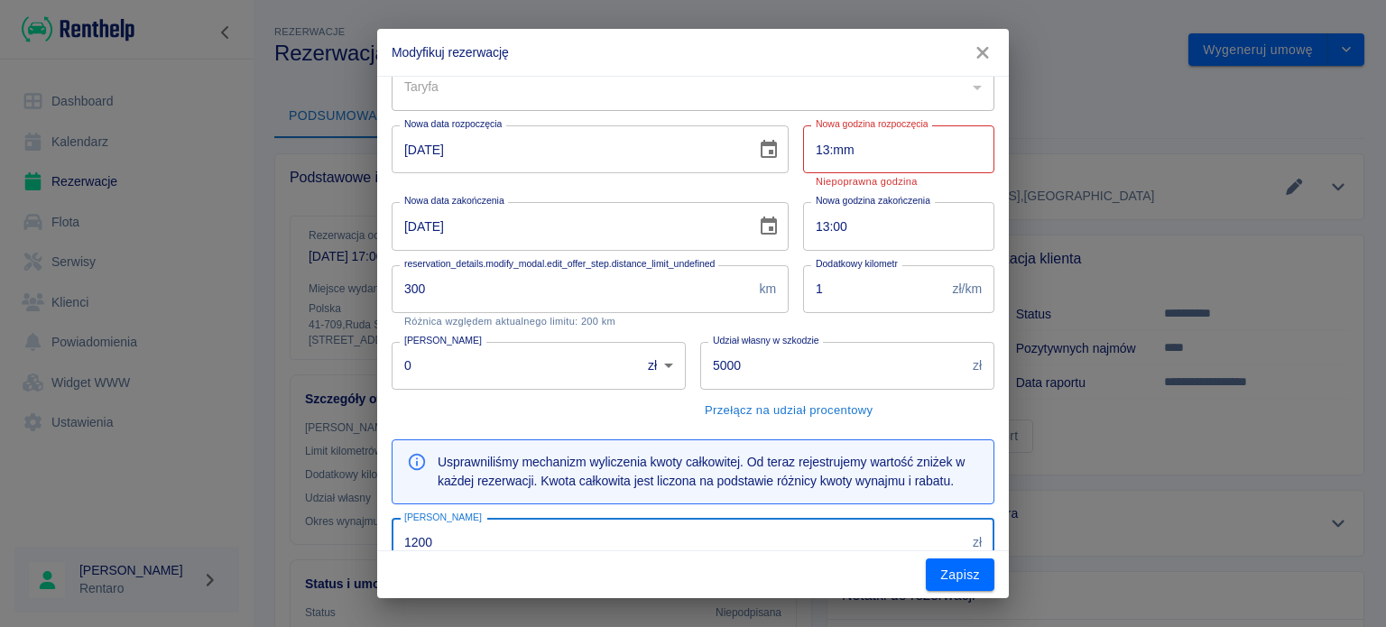
scroll to position [90, 0]
type input "1200"
click at [883, 161] on input "13:mm" at bounding box center [892, 149] width 179 height 48
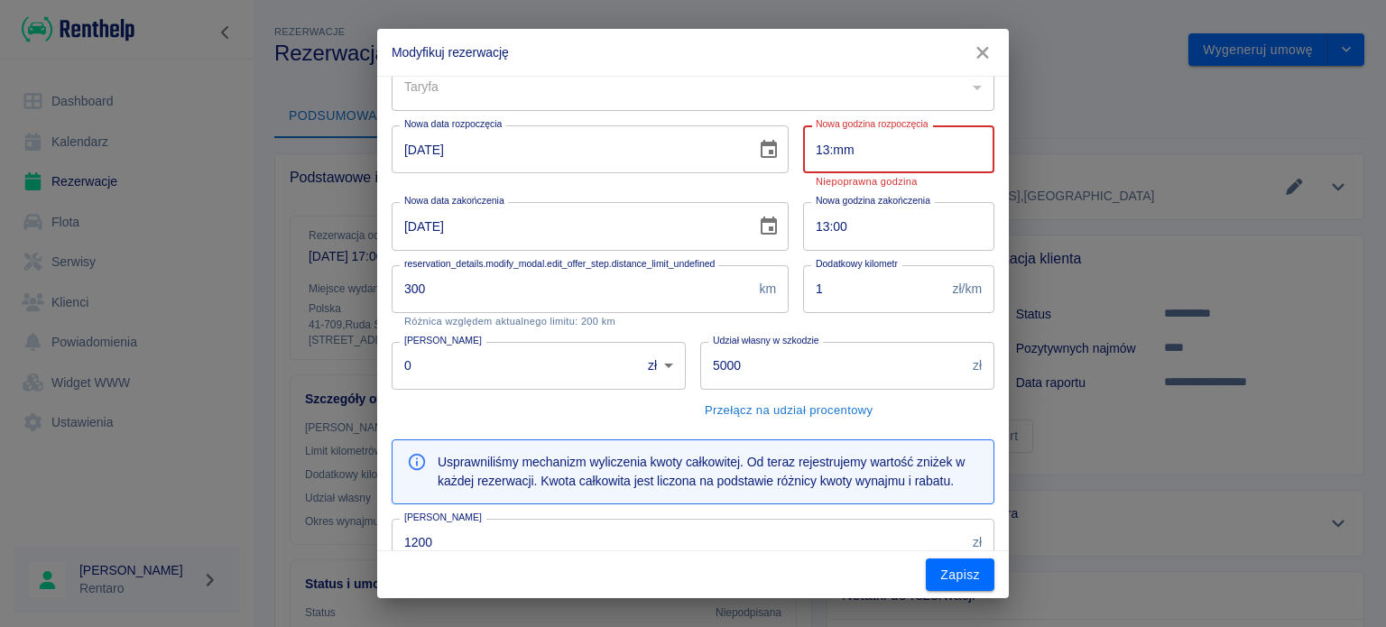
click at [884, 150] on input "13:mm" at bounding box center [892, 149] width 179 height 48
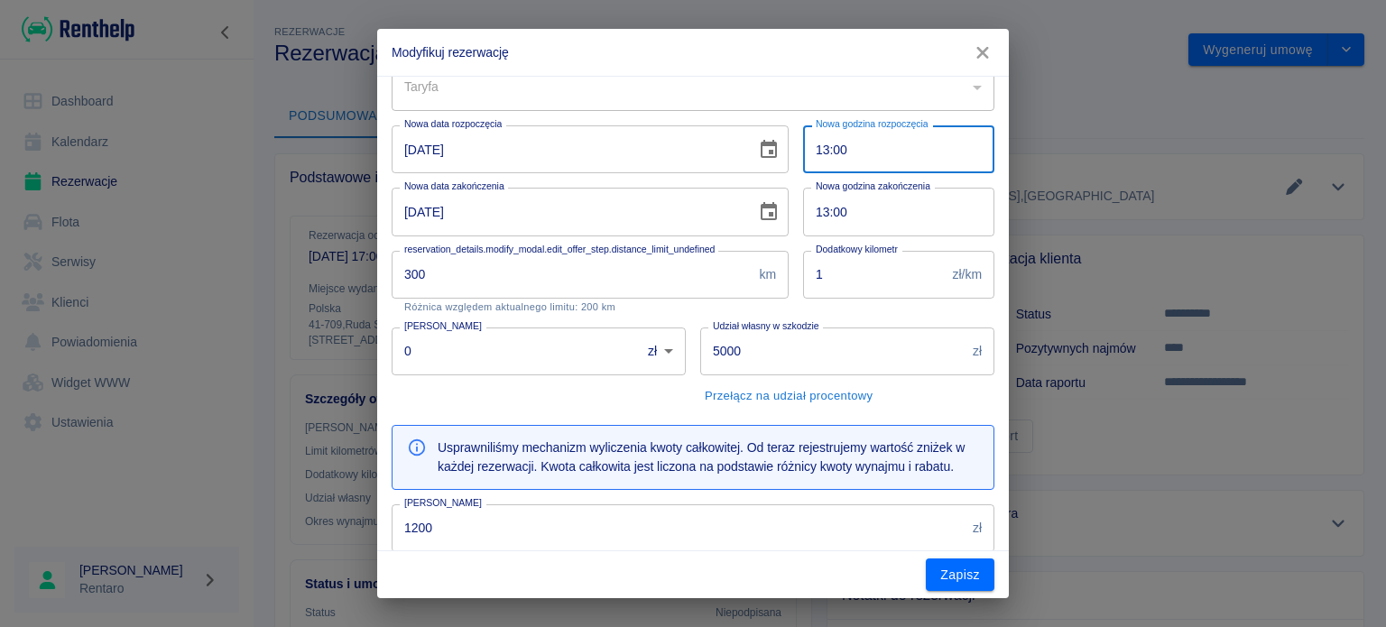
type input "13:00"
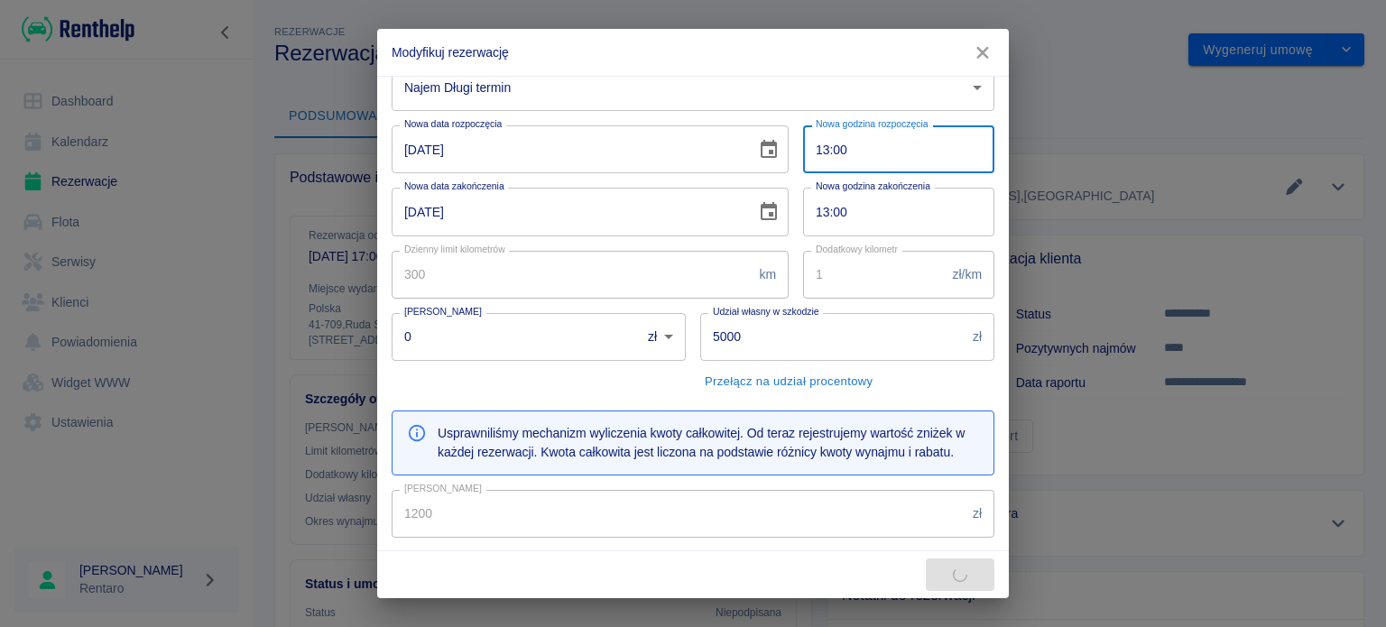
type input "100"
type input "159"
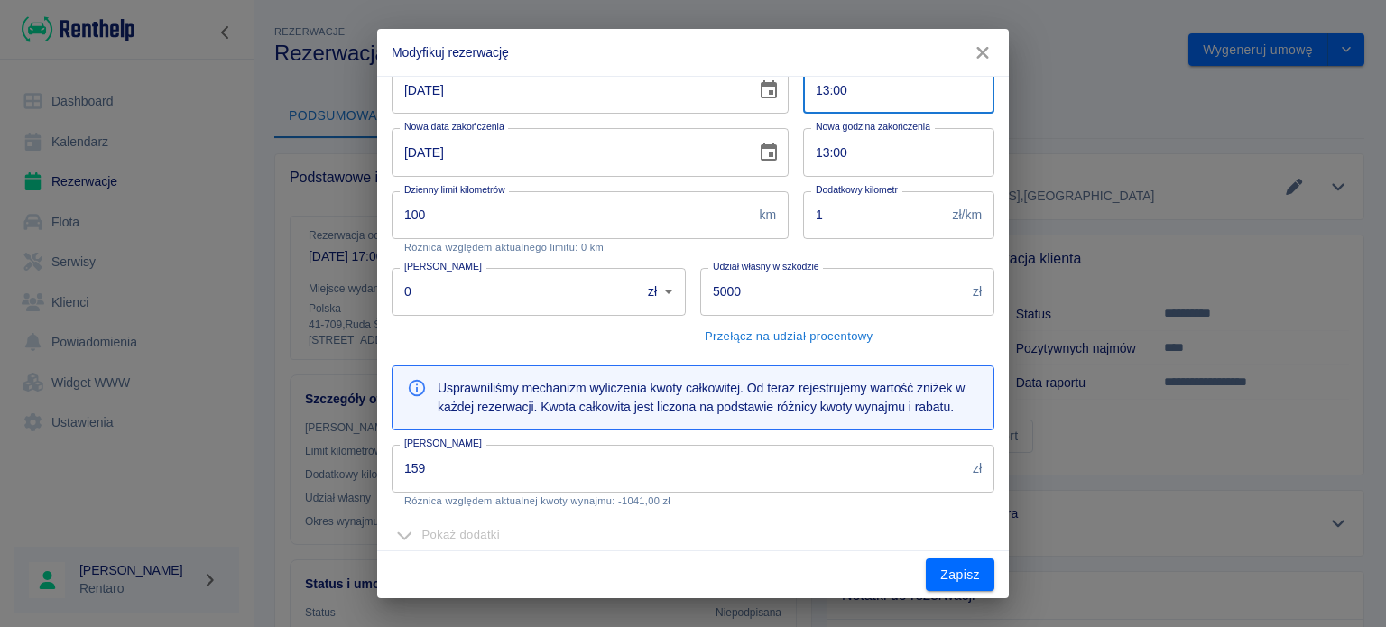
scroll to position [181, 0]
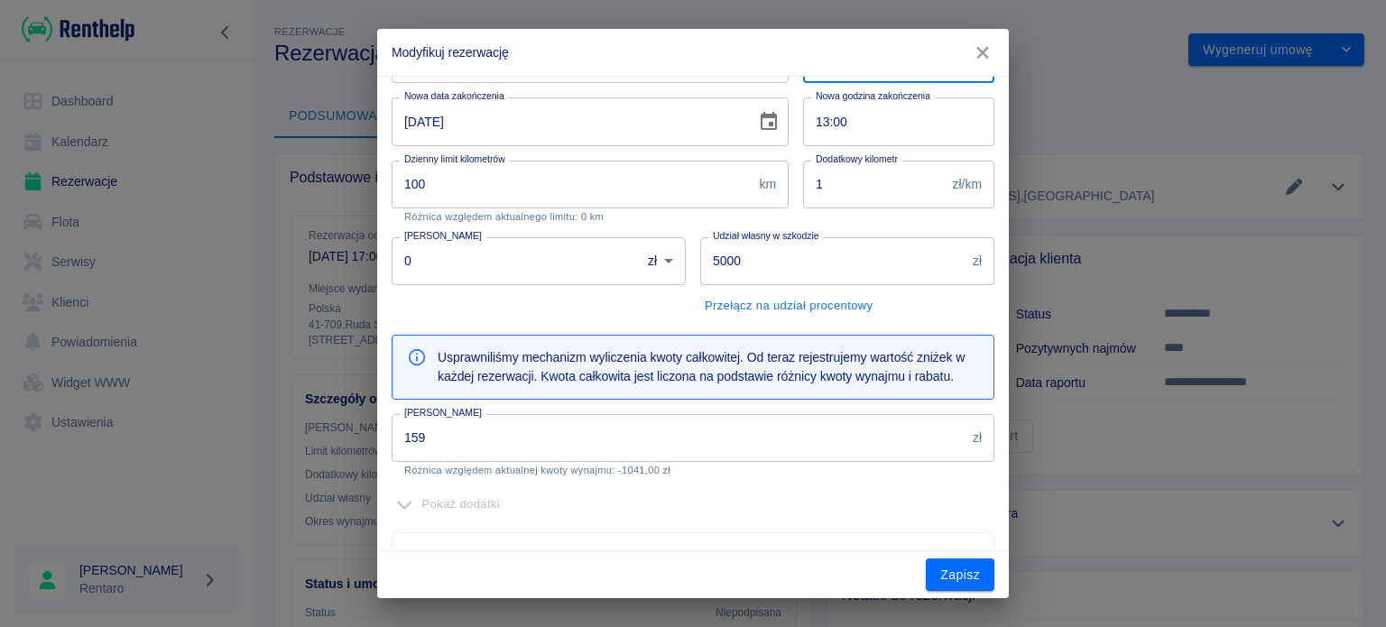
type input "13:00"
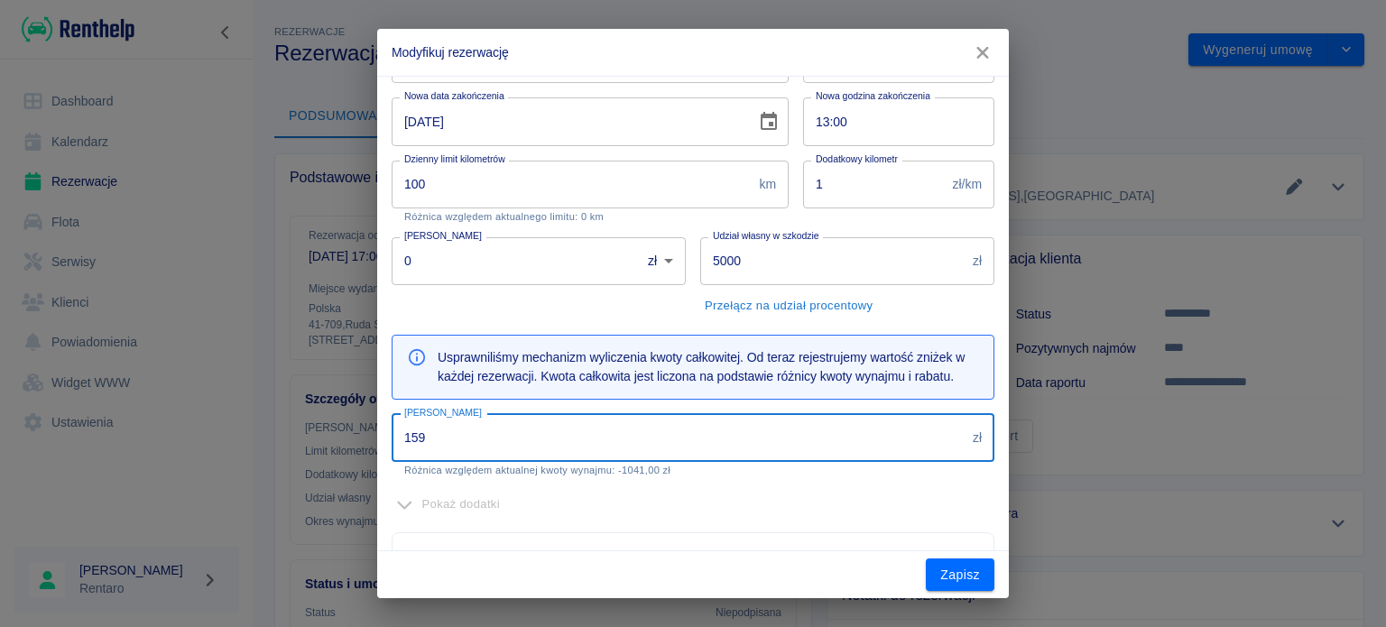
drag, startPoint x: 409, startPoint y: 456, endPoint x: 163, endPoint y: 438, distance: 246.2
click at [165, 440] on div "Modyfikuj rezerwację Klient [PERSON_NAME] Rezerwowany pojazd Renault Arkana Sza…" at bounding box center [693, 313] width 1386 height 627
type input "1200"
drag, startPoint x: 292, startPoint y: 186, endPoint x: 283, endPoint y: 185, distance: 9.1
click at [283, 185] on div "Modyfikuj rezerwację Klient [PERSON_NAME] Rezerwowany pojazd Renault Arkana Sza…" at bounding box center [693, 313] width 1386 height 627
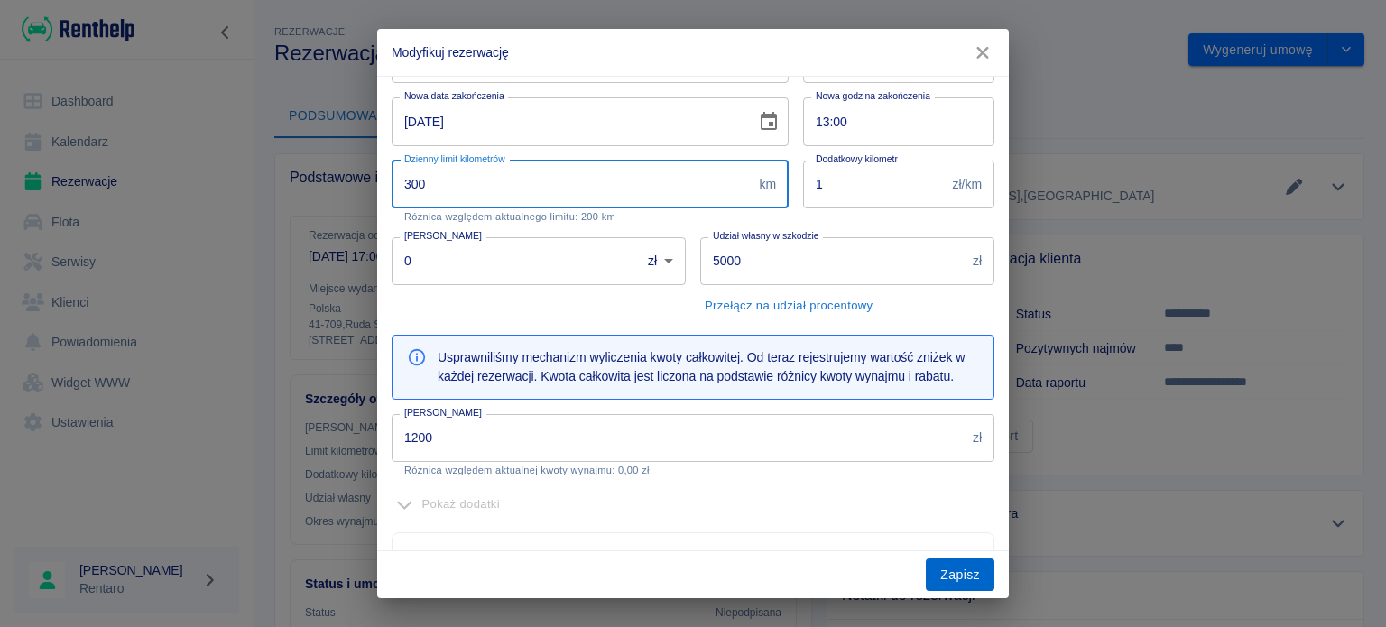
type input "300"
click at [971, 583] on button "Zapisz" at bounding box center [960, 575] width 69 height 33
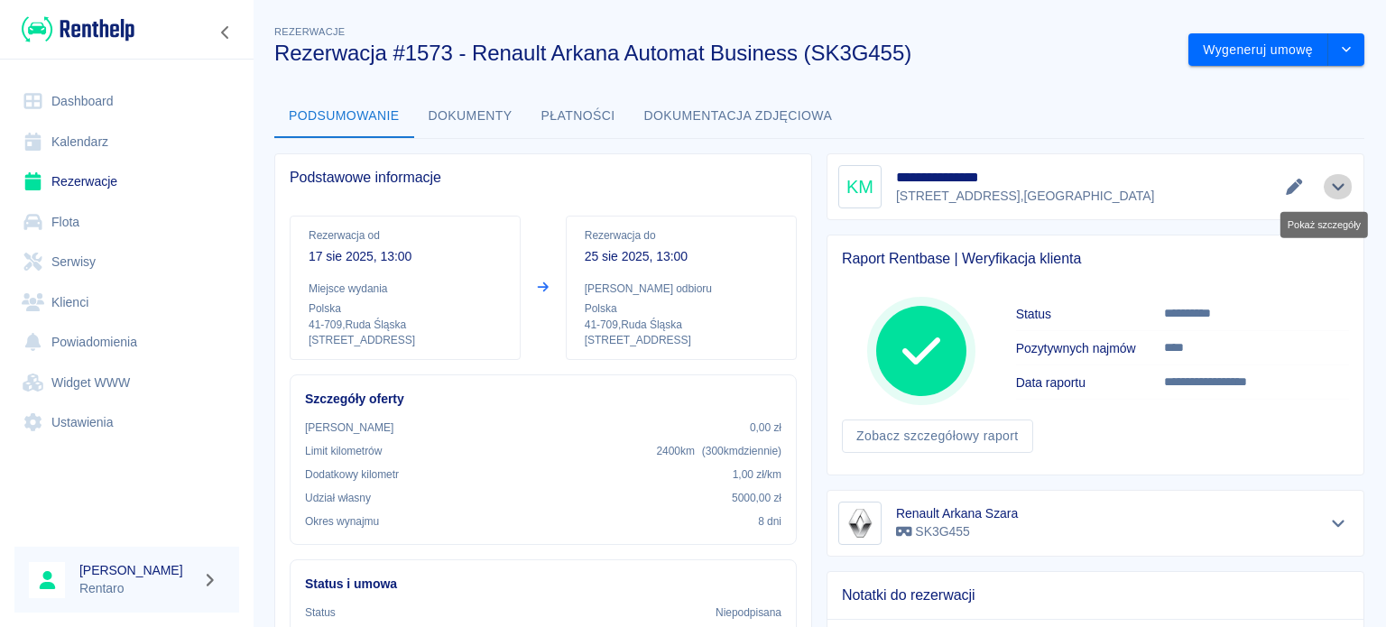
click at [1329, 189] on icon "Pokaż szczegóły" at bounding box center [1339, 187] width 21 height 16
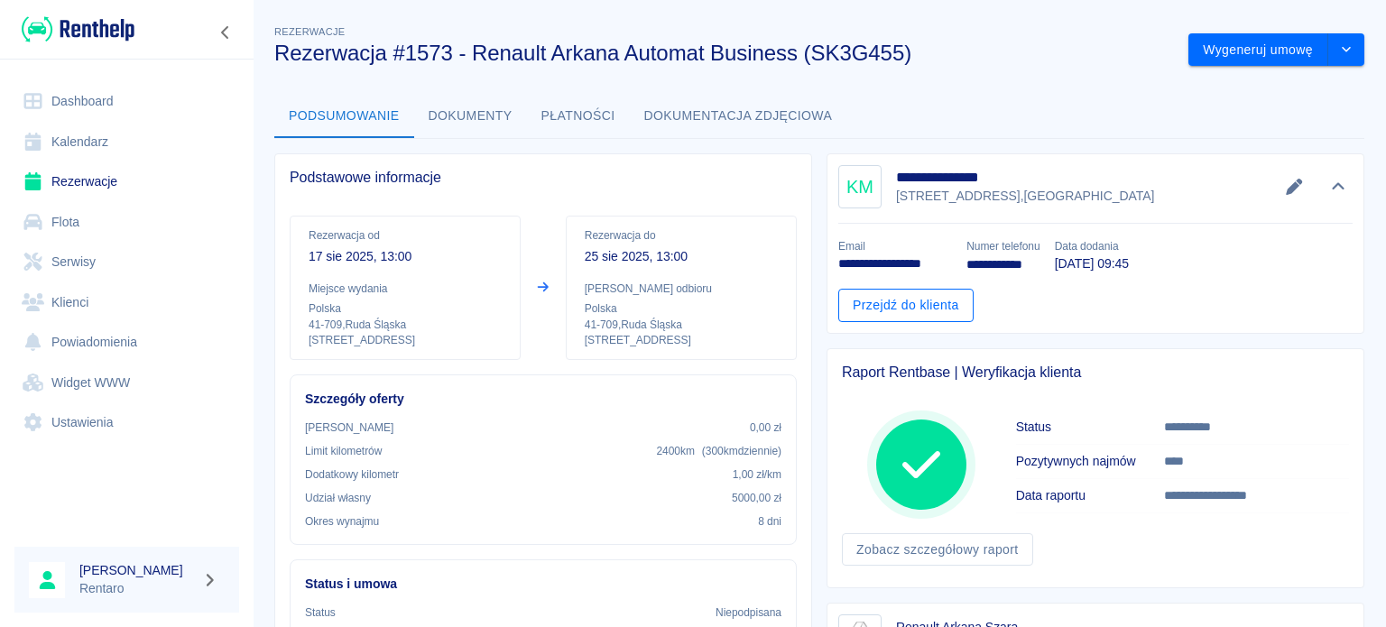
click at [906, 302] on link "Przejdź do klienta" at bounding box center [905, 305] width 135 height 33
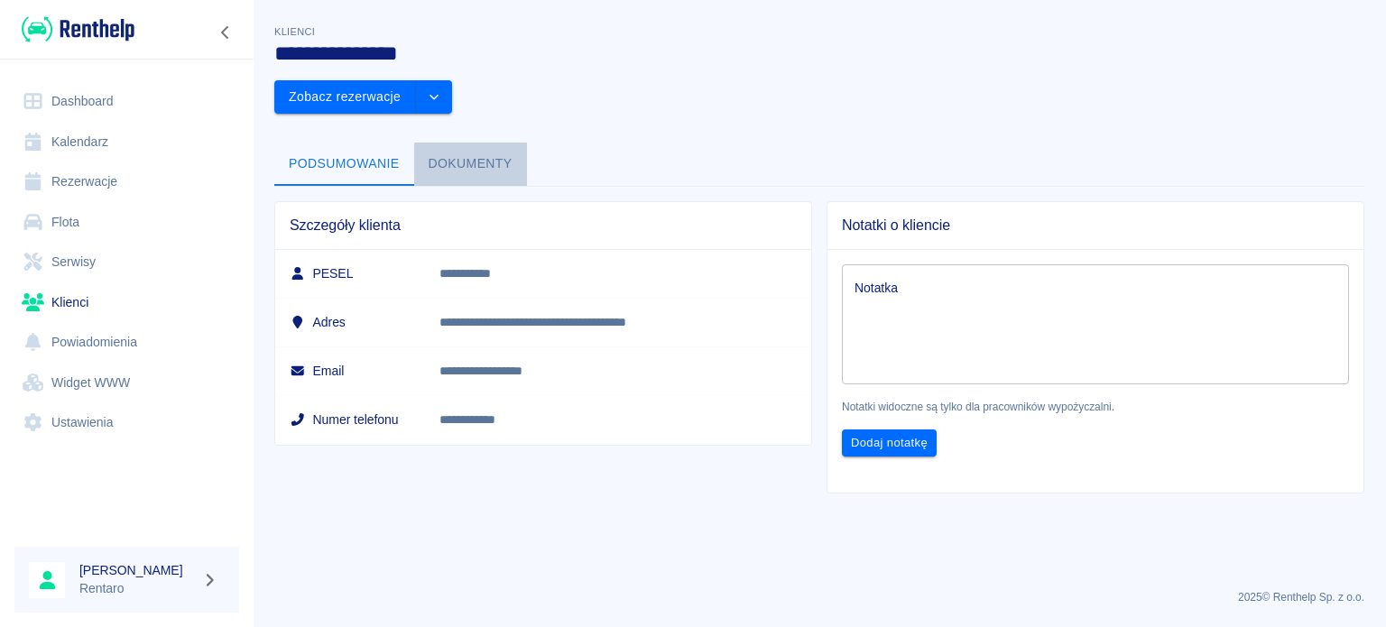
click at [502, 143] on button "Dokumenty" at bounding box center [470, 164] width 113 height 43
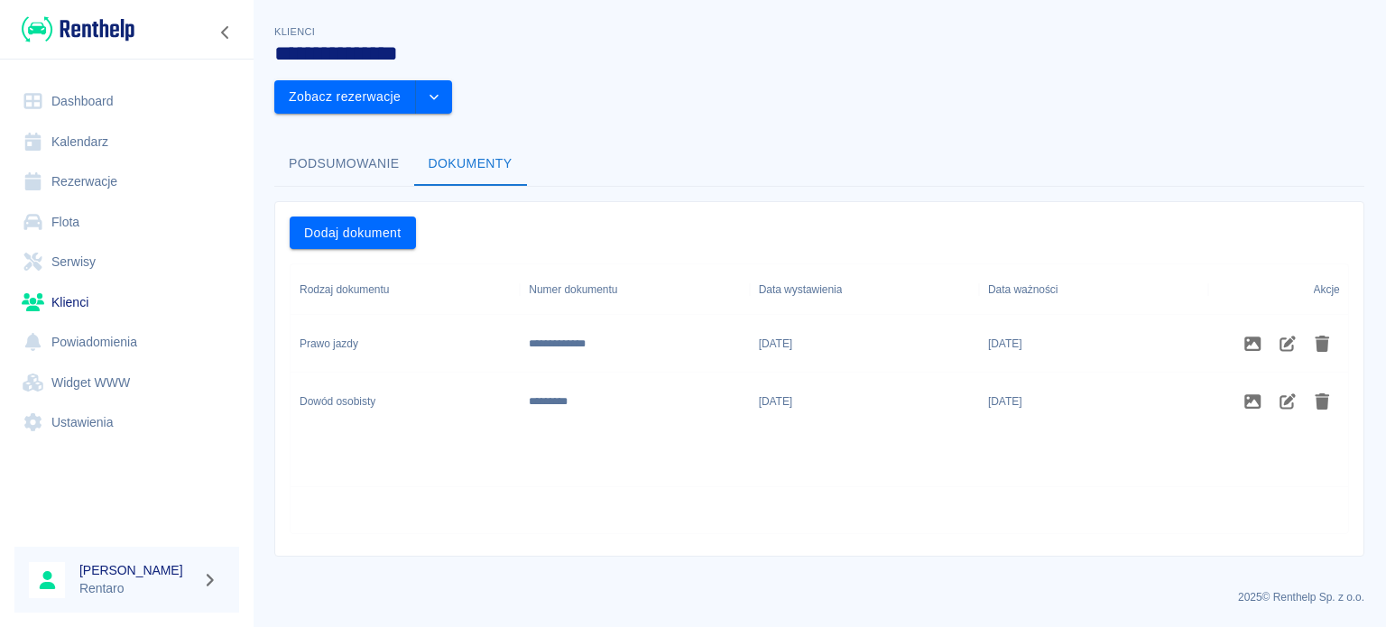
click at [341, 143] on button "Podsumowanie" at bounding box center [344, 164] width 140 height 43
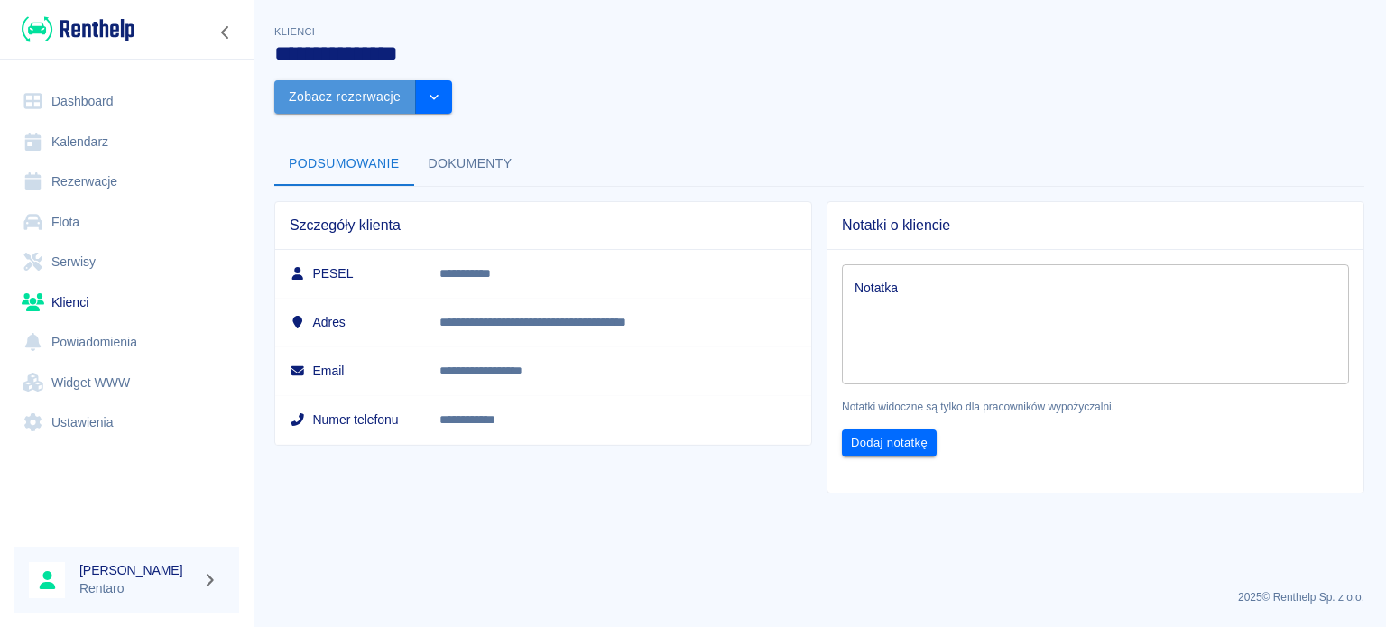
click at [416, 80] on button "Zobacz rezerwacje" at bounding box center [345, 96] width 142 height 33
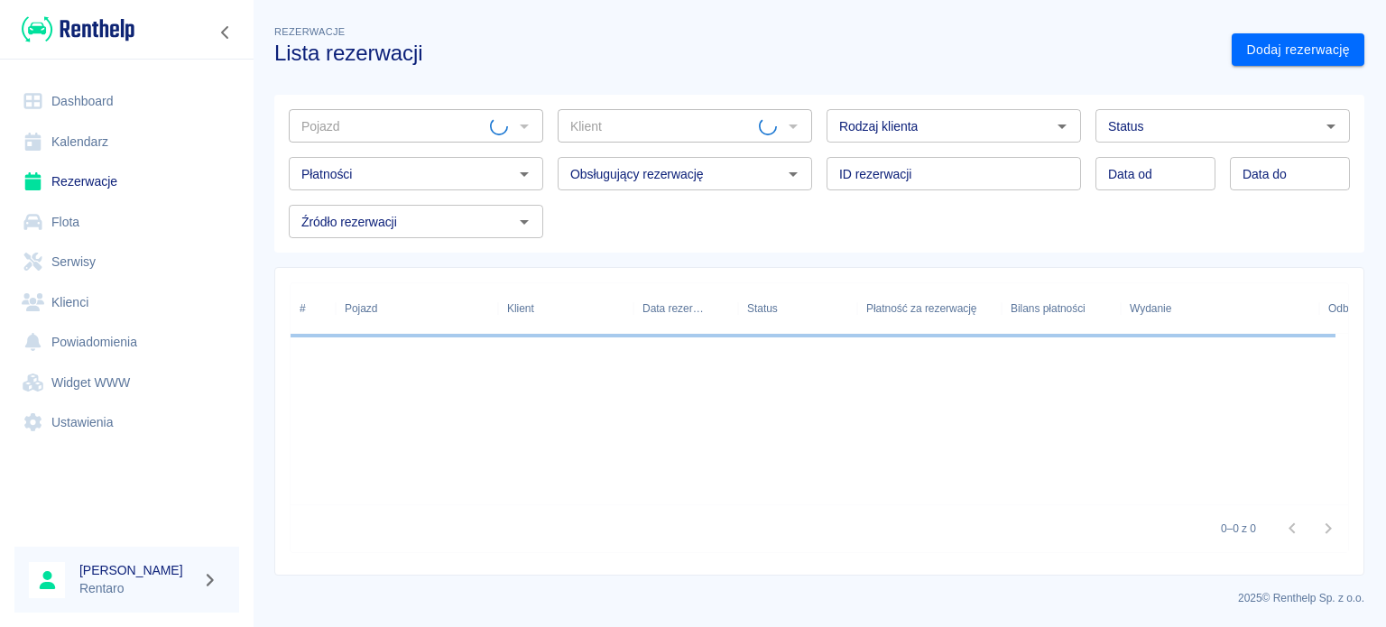
type input "[PERSON_NAME] ([PHONE_NUMBER])"
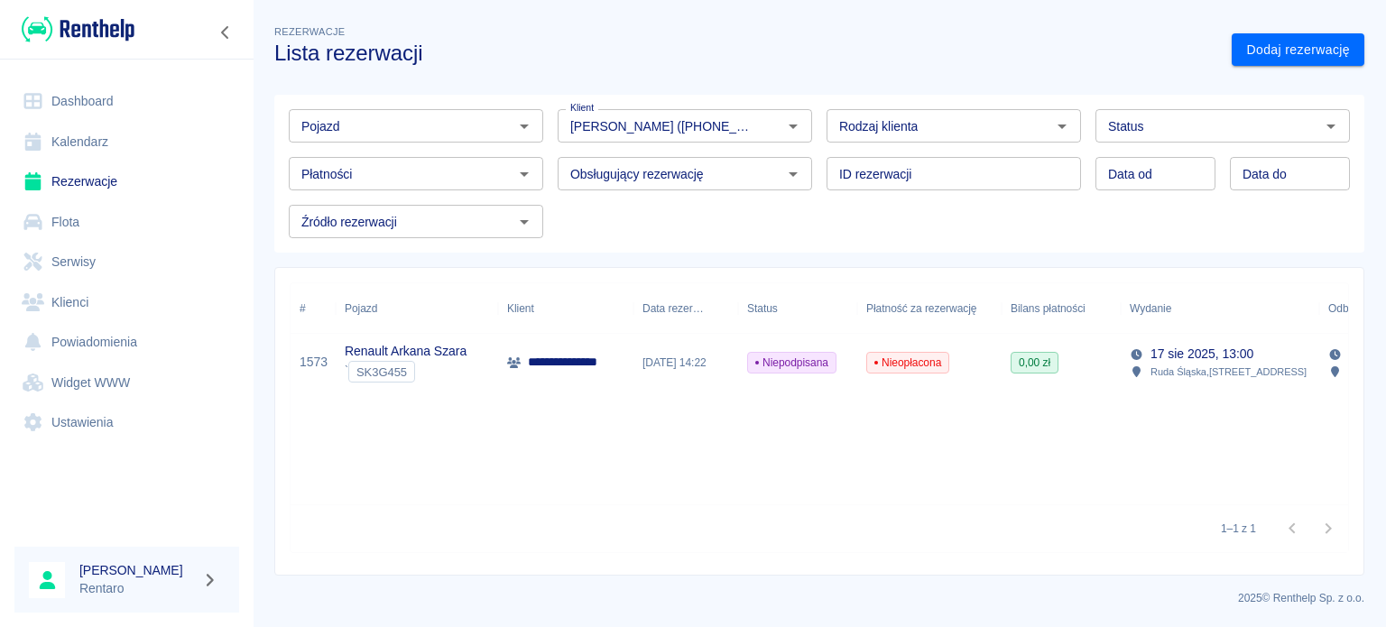
click at [60, 97] on link "Dashboard" at bounding box center [126, 101] width 225 height 41
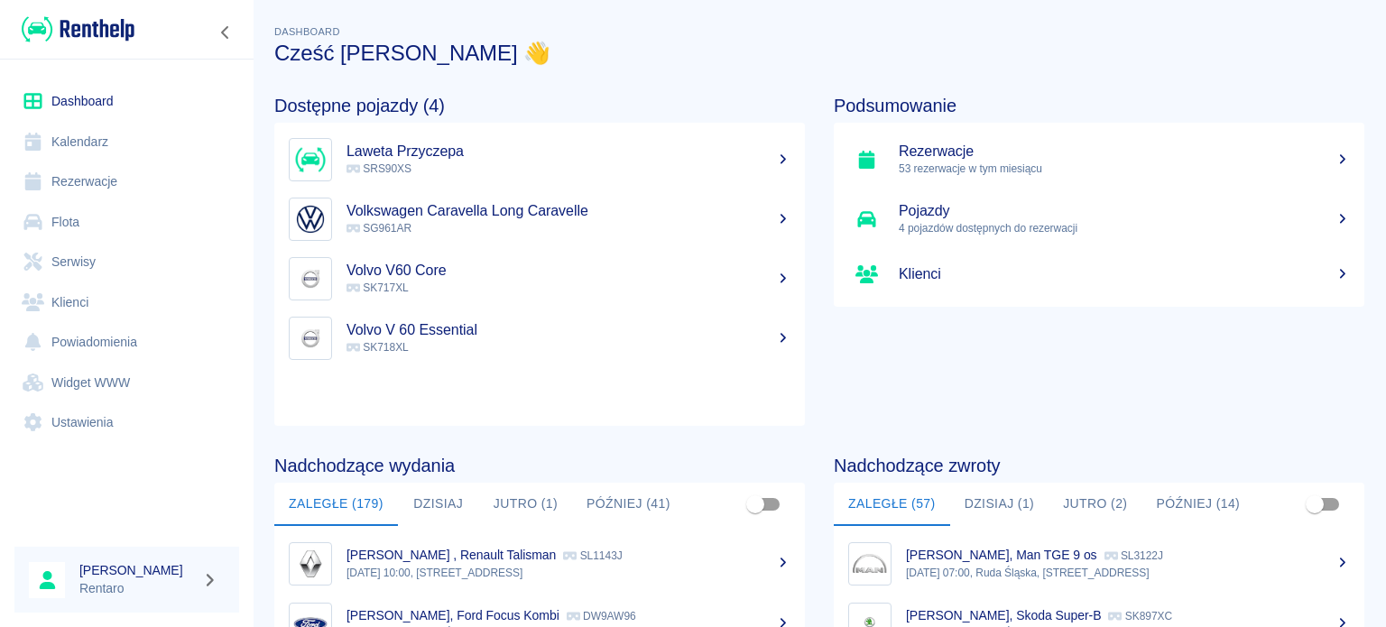
click at [1012, 512] on button "Dzisiaj (1)" at bounding box center [999, 504] width 99 height 43
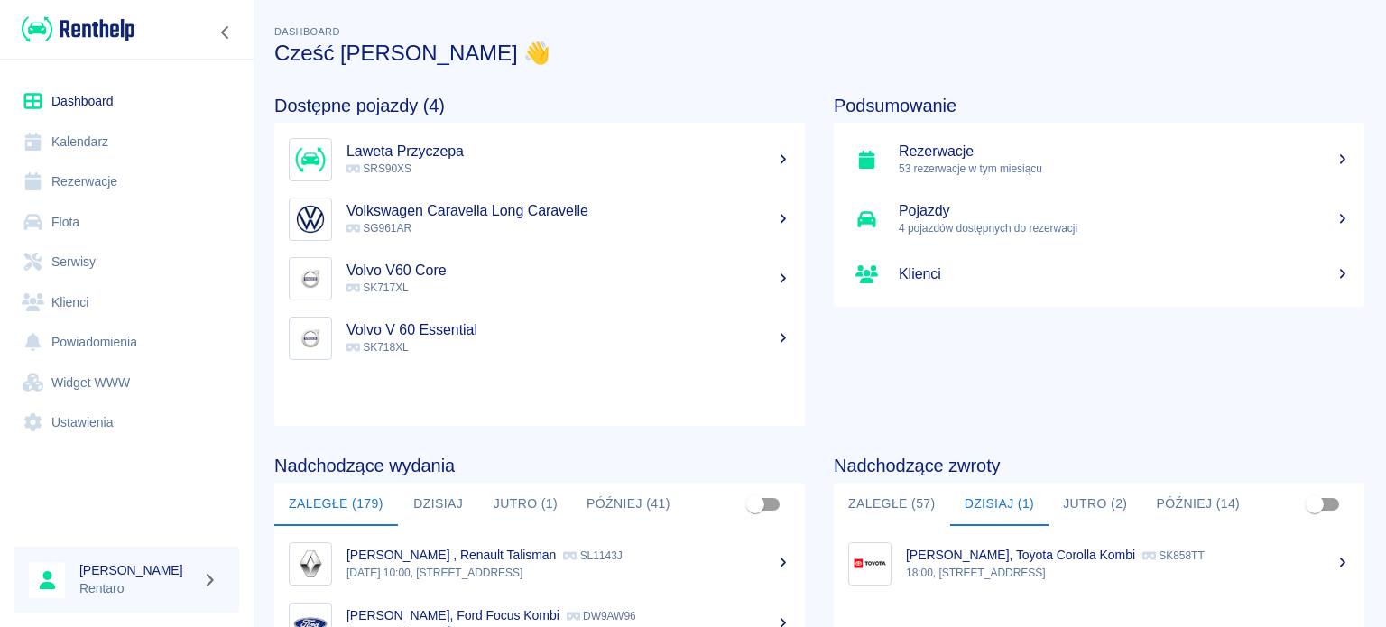
click at [986, 557] on p "[PERSON_NAME], Toyota Corolla Kombi" at bounding box center [1020, 555] width 229 height 14
